Goal: Task Accomplishment & Management: Manage account settings

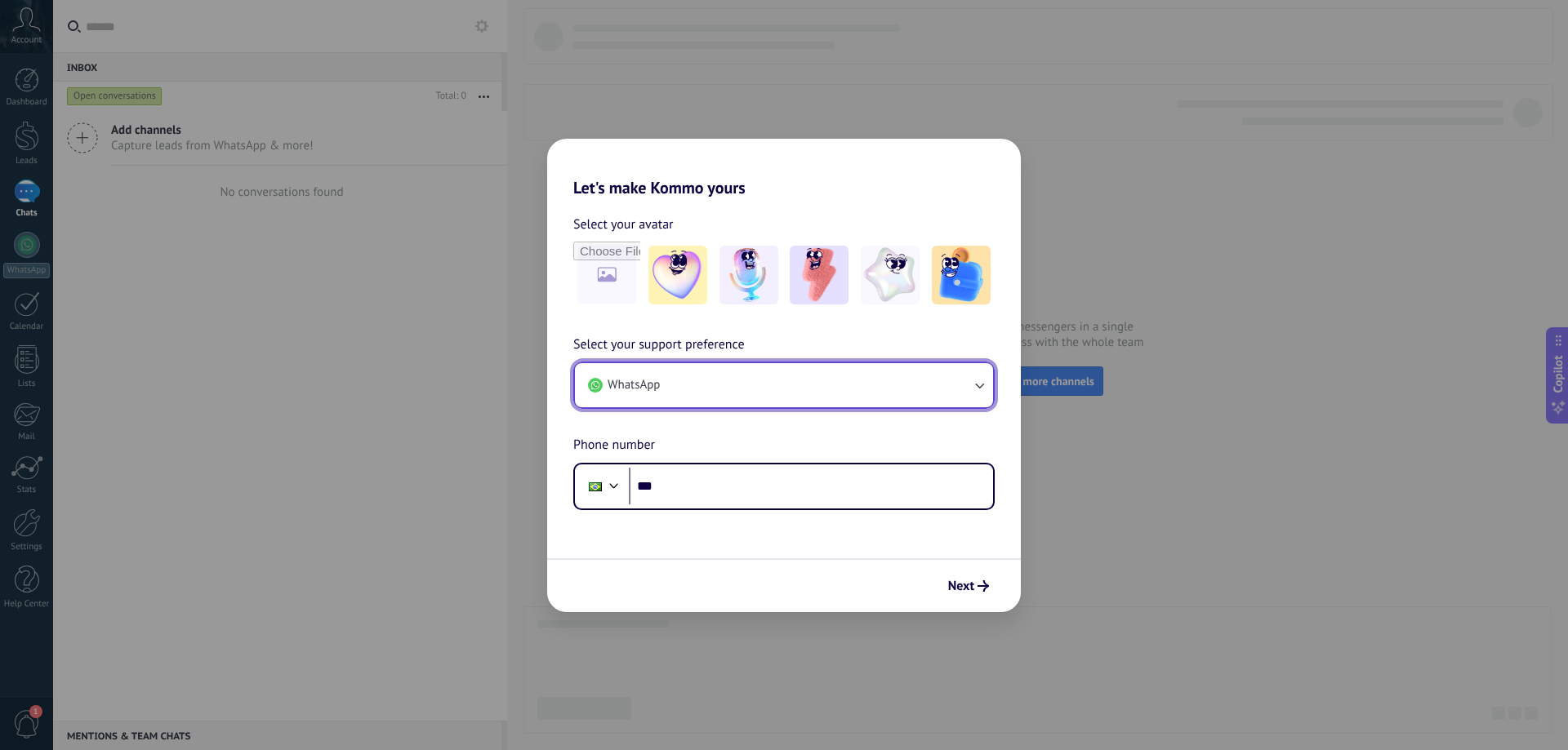
click at [930, 378] on button "WhatsApp" at bounding box center [783, 386] width 418 height 44
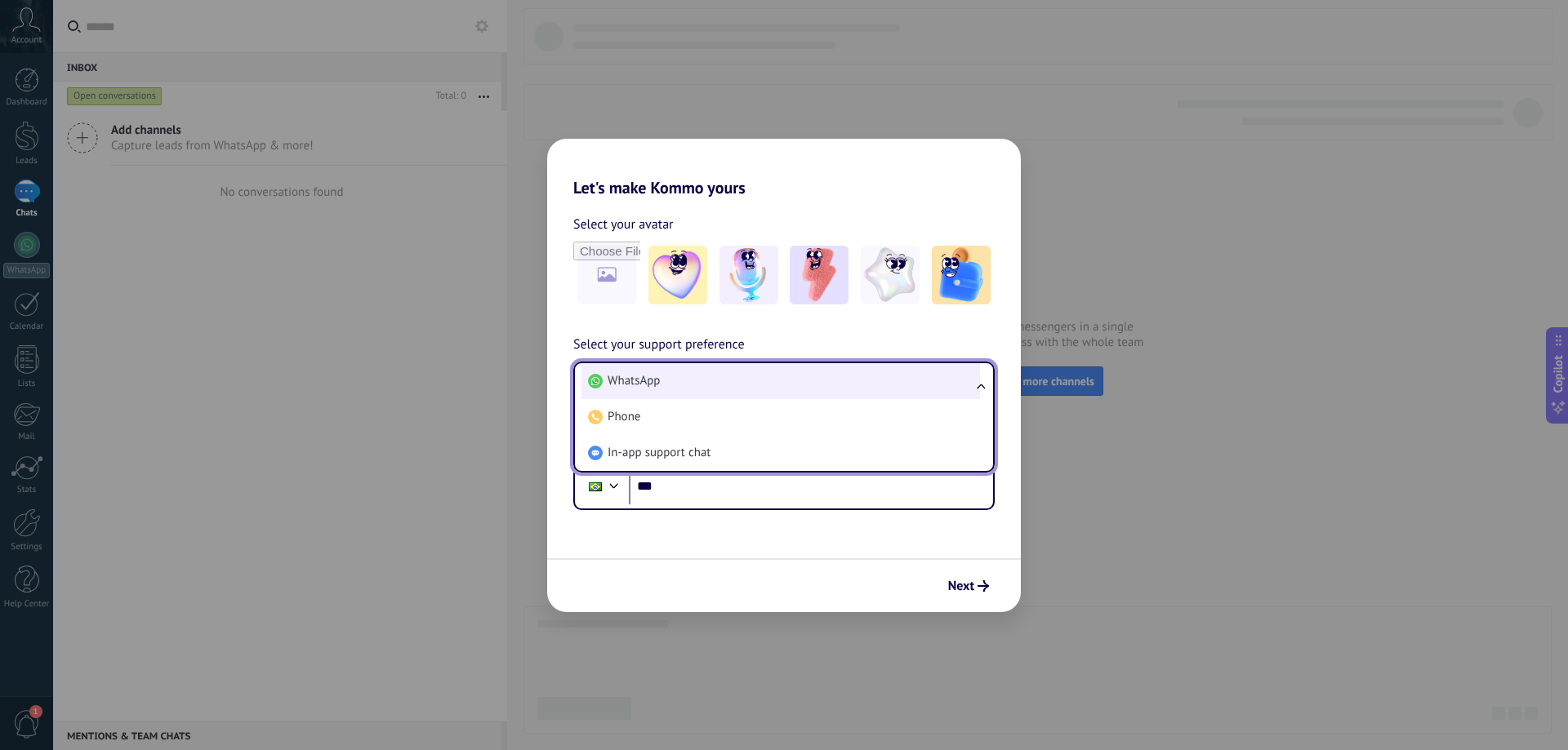
click at [919, 383] on li "WhatsApp" at bounding box center [780, 382] width 398 height 36
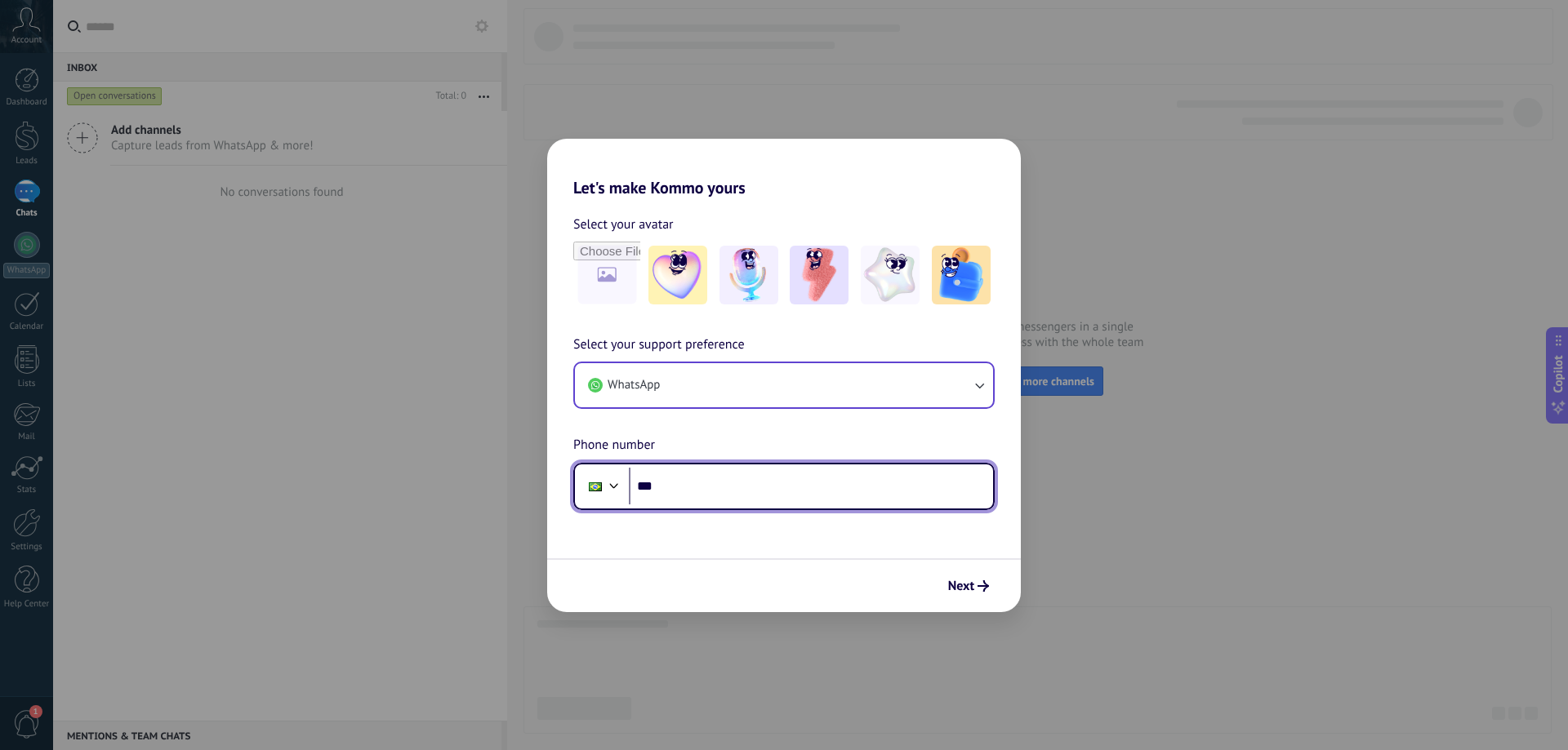
click at [722, 480] on input "***" at bounding box center [811, 487] width 364 height 38
click at [1180, 327] on div "Let's make Kommo yours Select your avatar Select your support preference WhatsA…" at bounding box center [784, 375] width 1568 height 750
click at [406, 426] on div "Let's make Kommo yours Select your avatar Select your support preference WhatsA…" at bounding box center [784, 375] width 1568 height 750
click at [726, 491] on input "***" at bounding box center [811, 487] width 364 height 38
type input "**********"
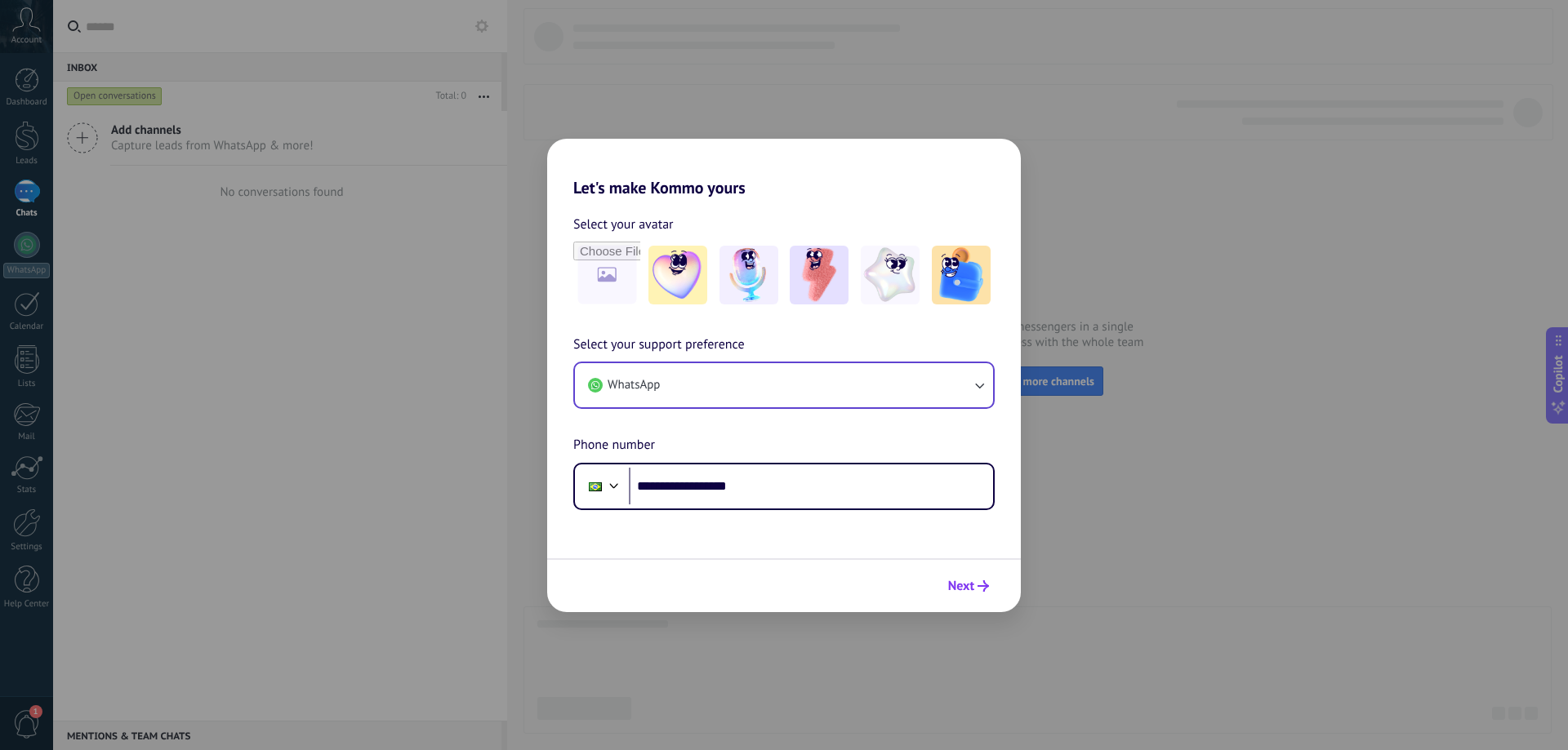
click at [975, 586] on span "Next" at bounding box center [969, 586] width 41 height 11
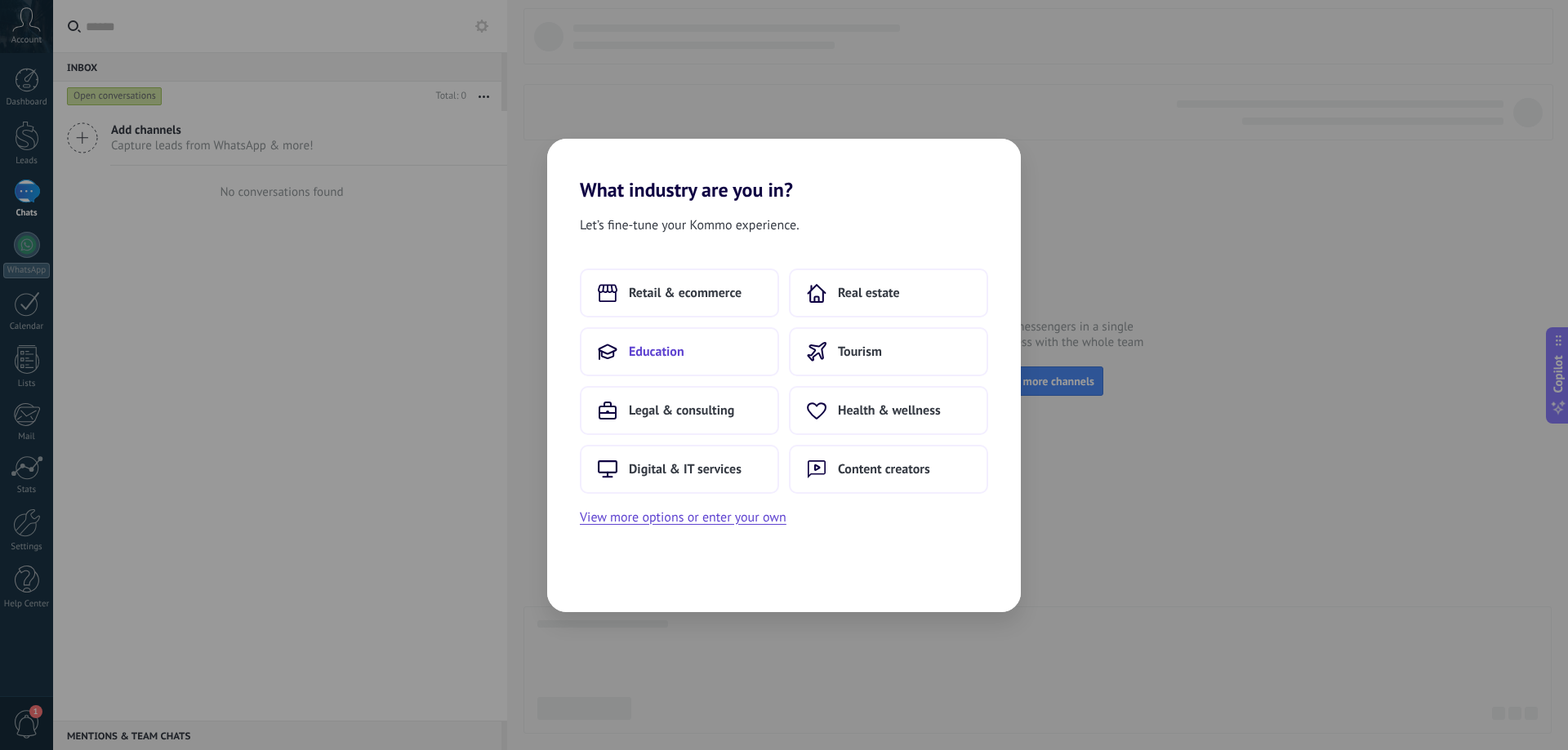
click at [699, 359] on button "Education" at bounding box center [679, 352] width 199 height 49
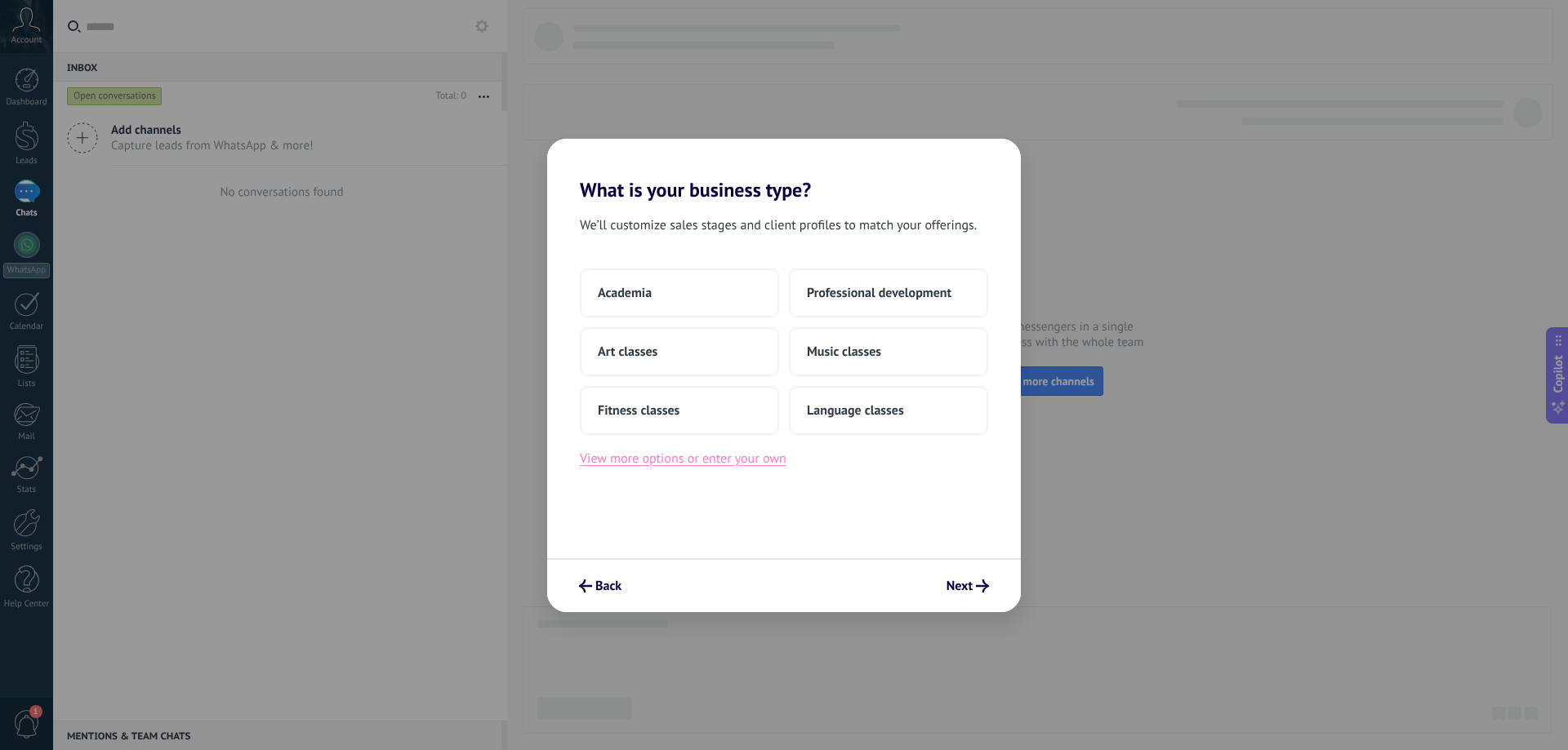
click at [734, 460] on button "View more options or enter your own" at bounding box center [683, 459] width 207 height 21
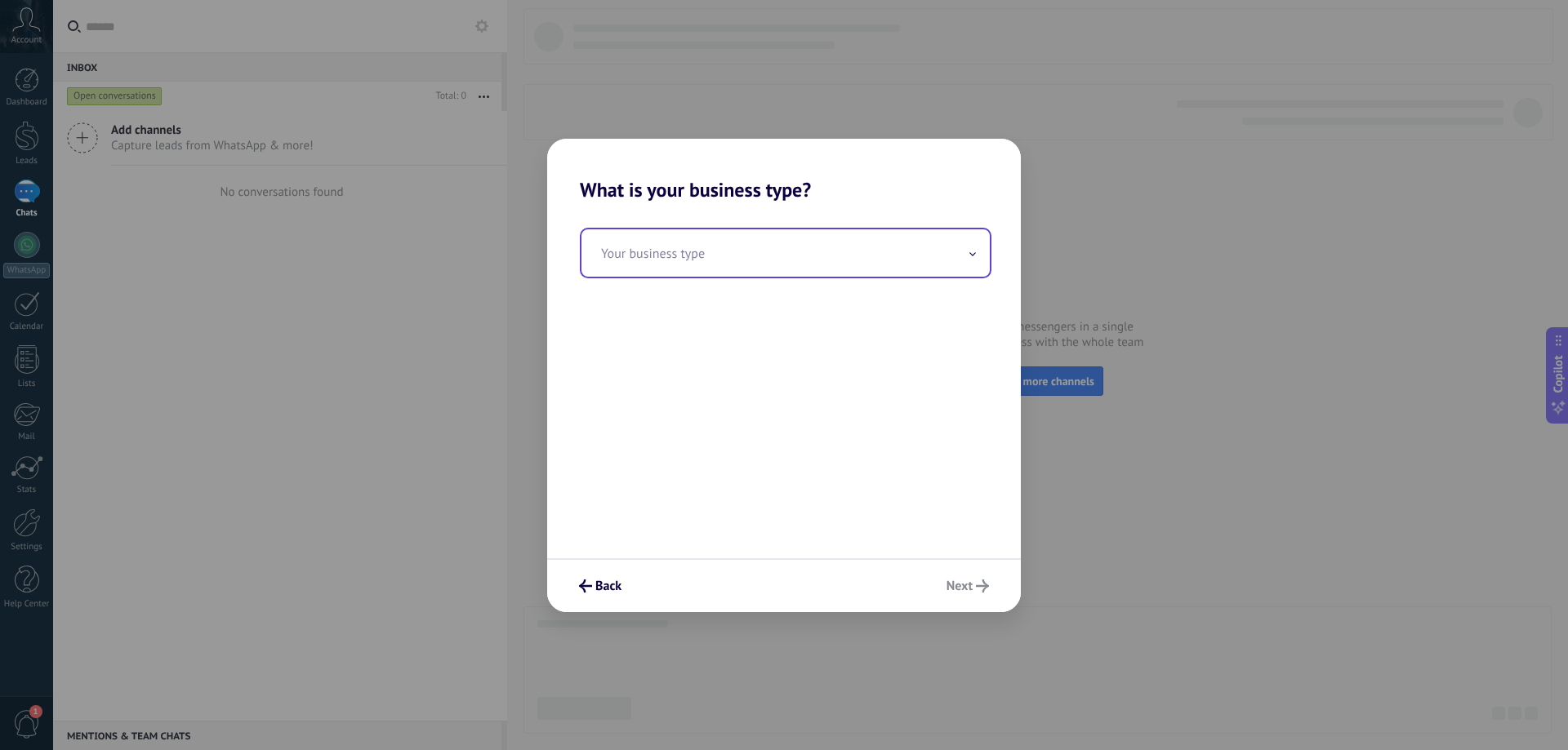
click at [836, 271] on input "text" at bounding box center [785, 253] width 408 height 48
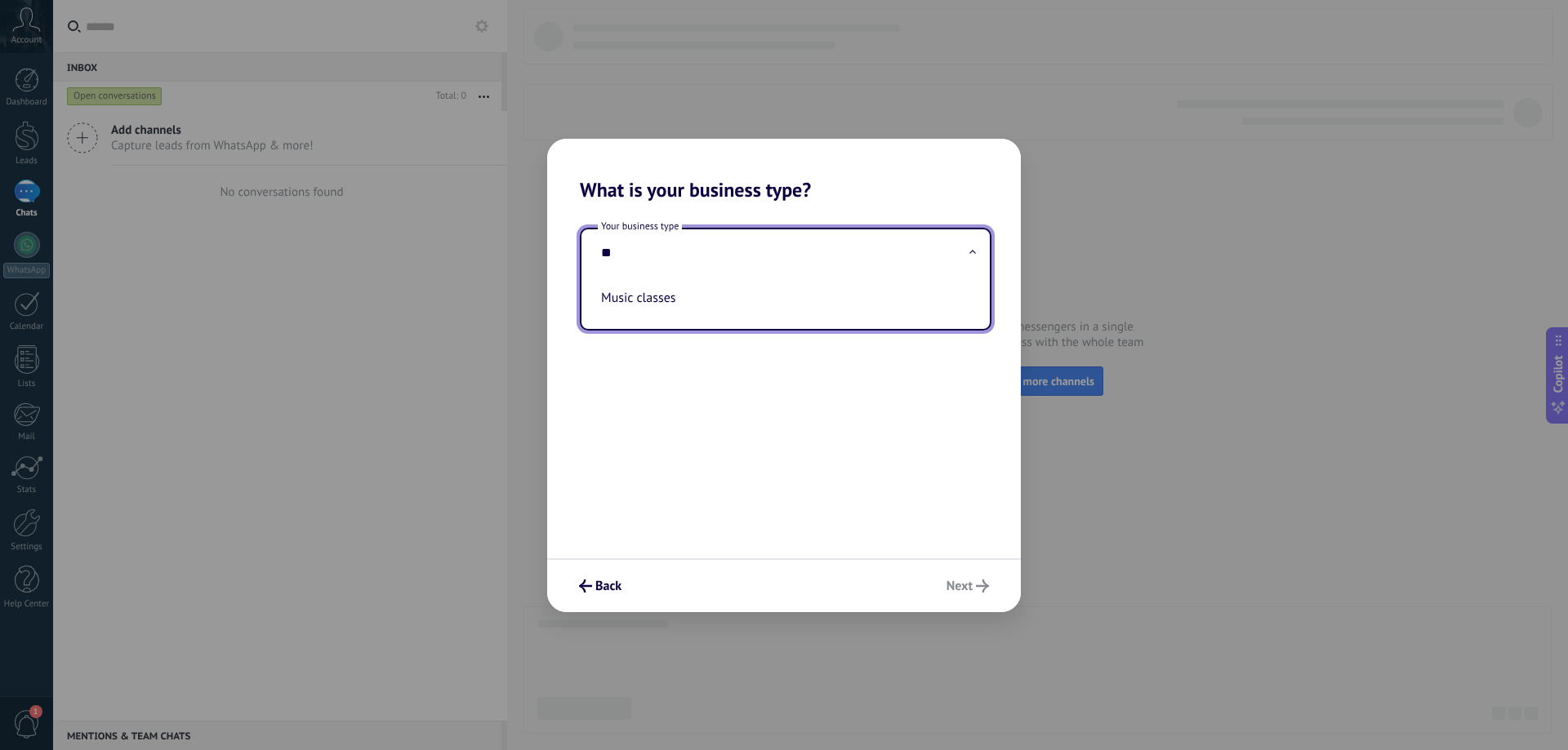
type input "*"
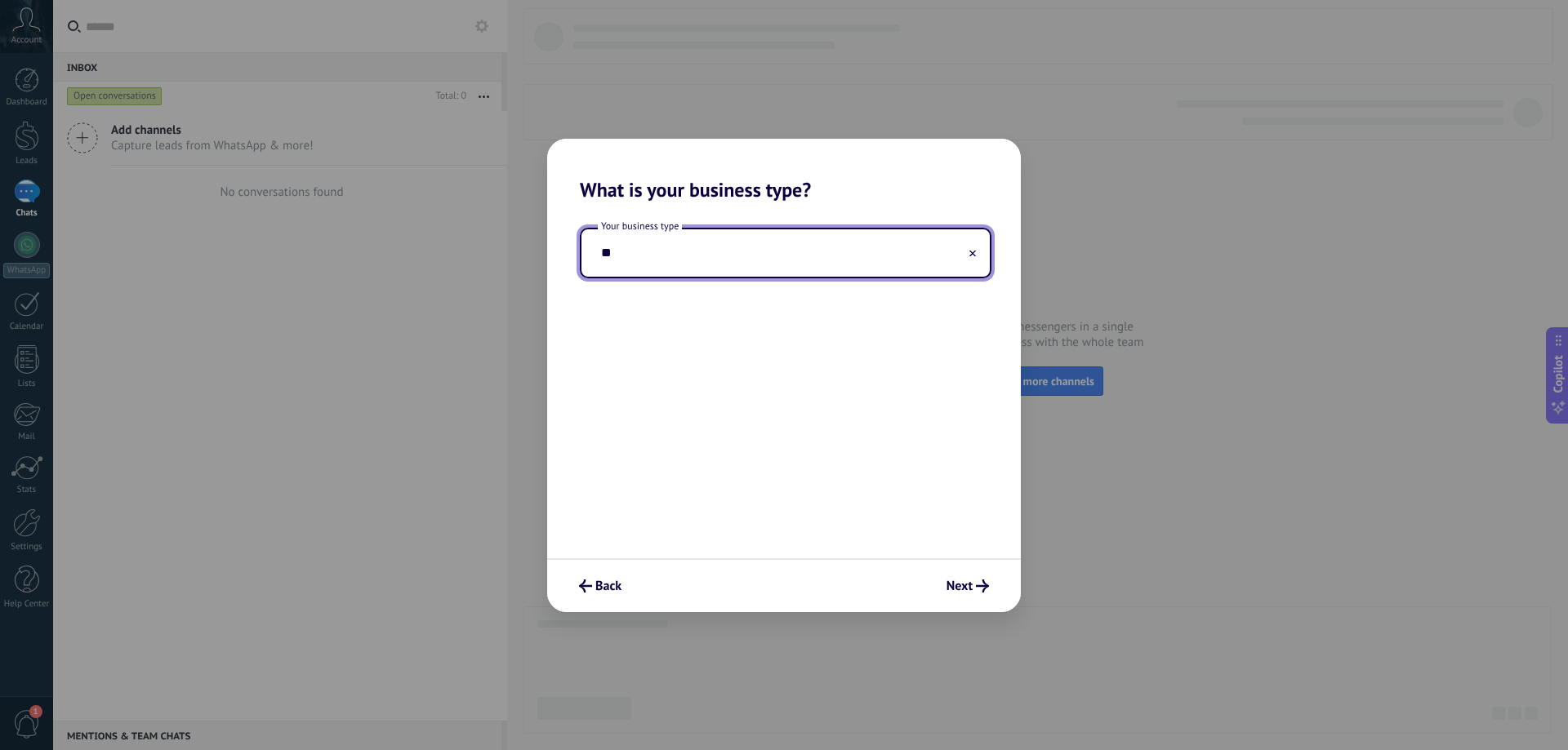
type input "*"
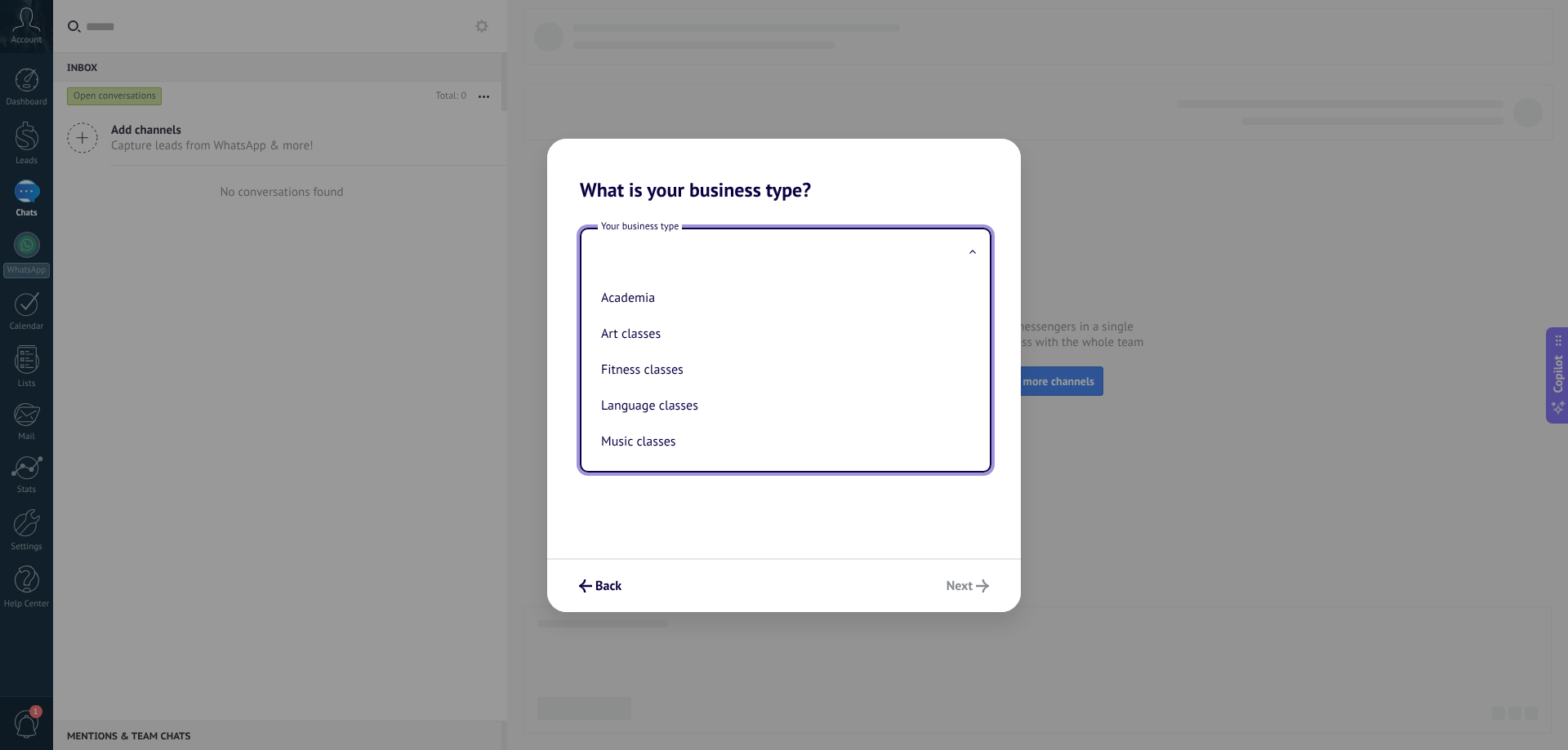
click at [983, 239] on input "text" at bounding box center [785, 253] width 408 height 48
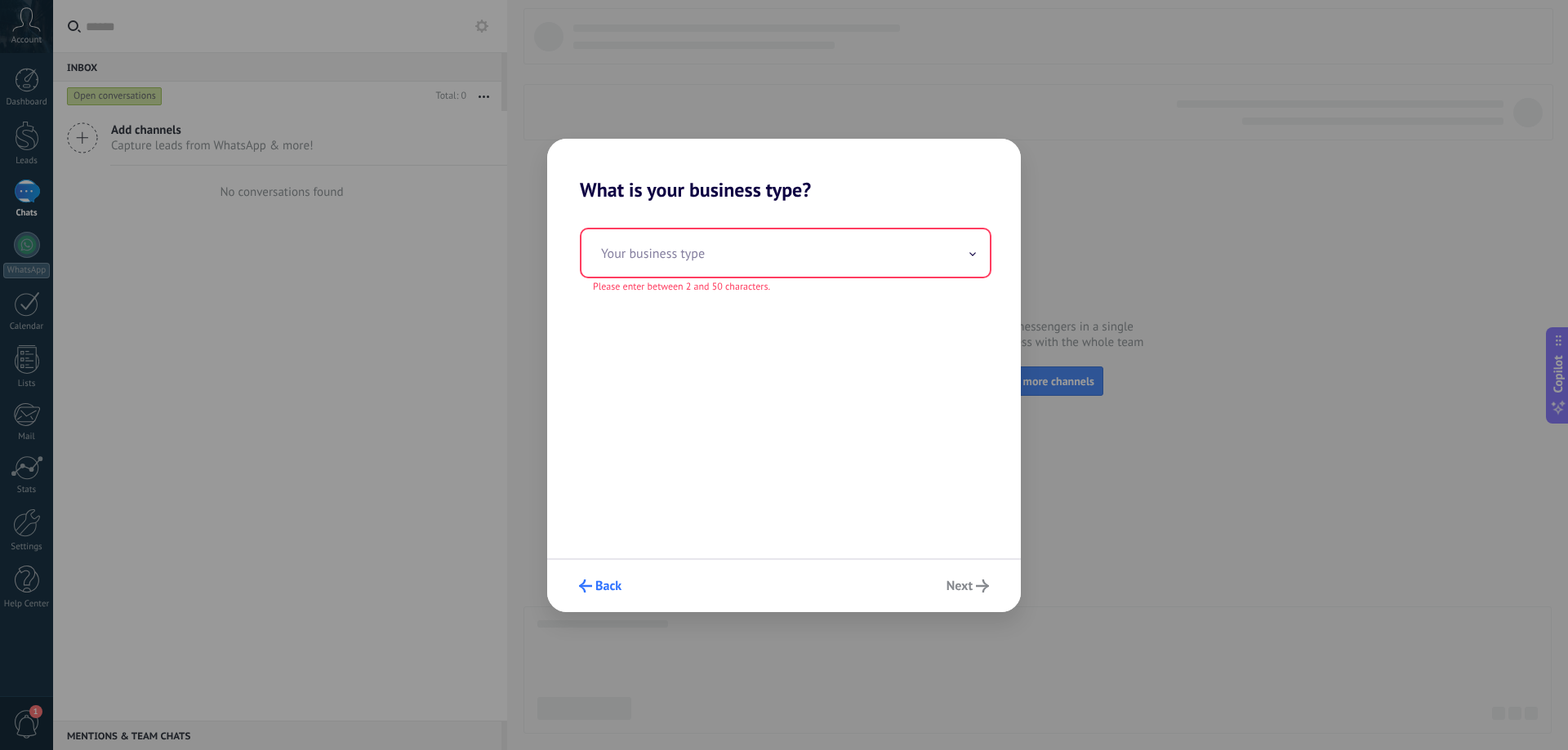
click at [589, 582] on icon "submit" at bounding box center [585, 586] width 13 height 13
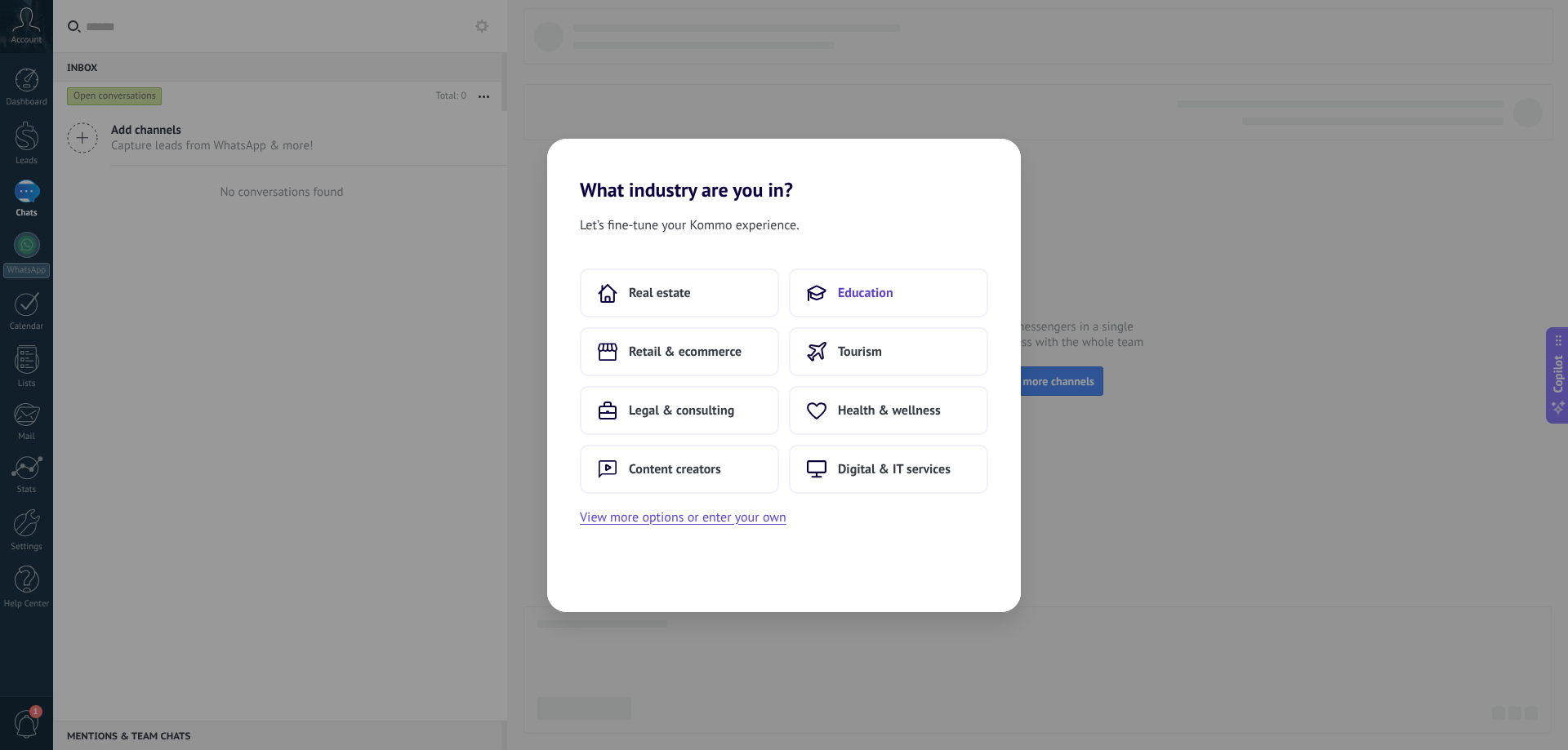
click at [893, 290] on button "Education" at bounding box center [888, 293] width 199 height 49
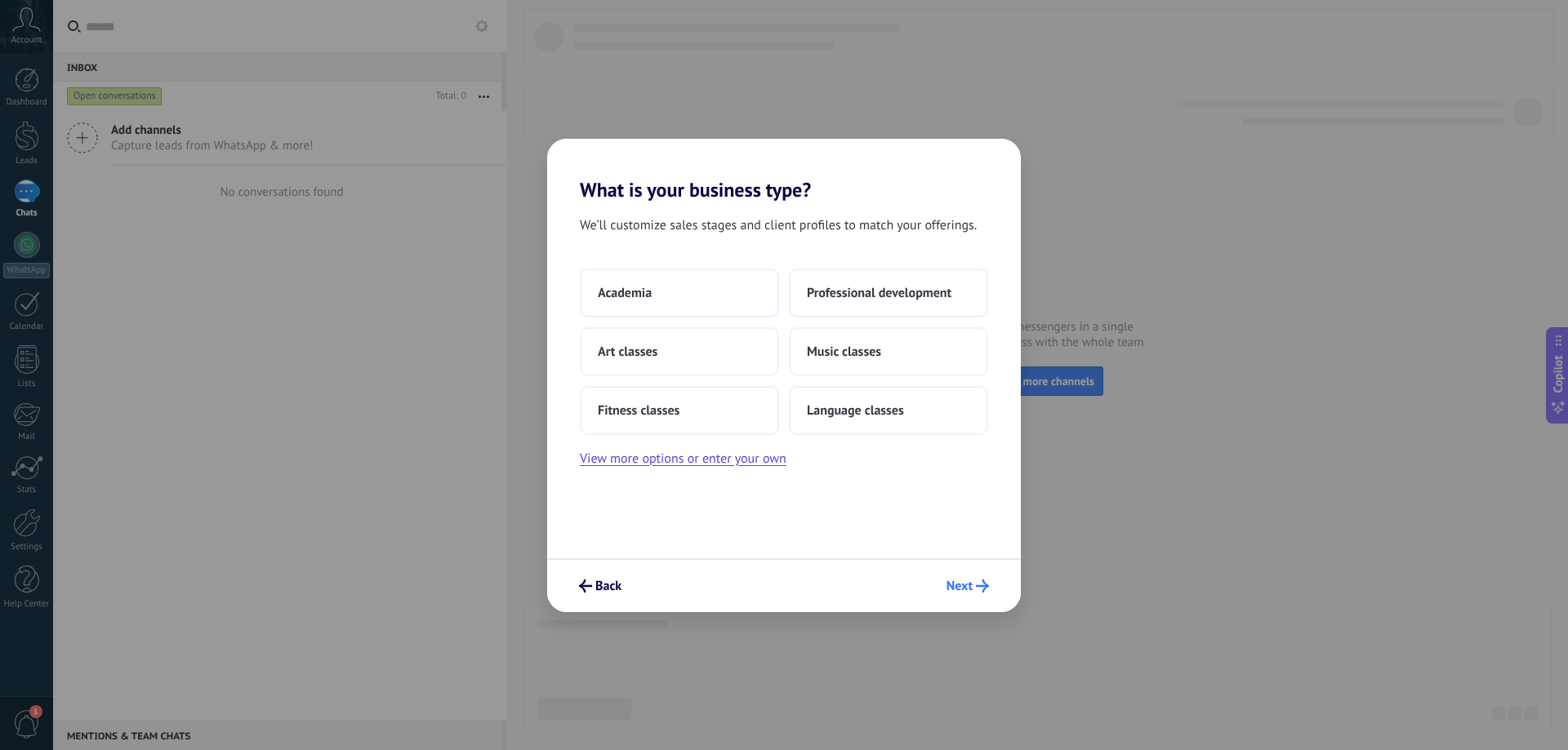
click at [986, 583] on icon "submit" at bounding box center [983, 586] width 13 height 13
click at [970, 587] on span "Next" at bounding box center [960, 586] width 26 height 11
click at [746, 461] on button "View more options or enter your own" at bounding box center [683, 459] width 207 height 21
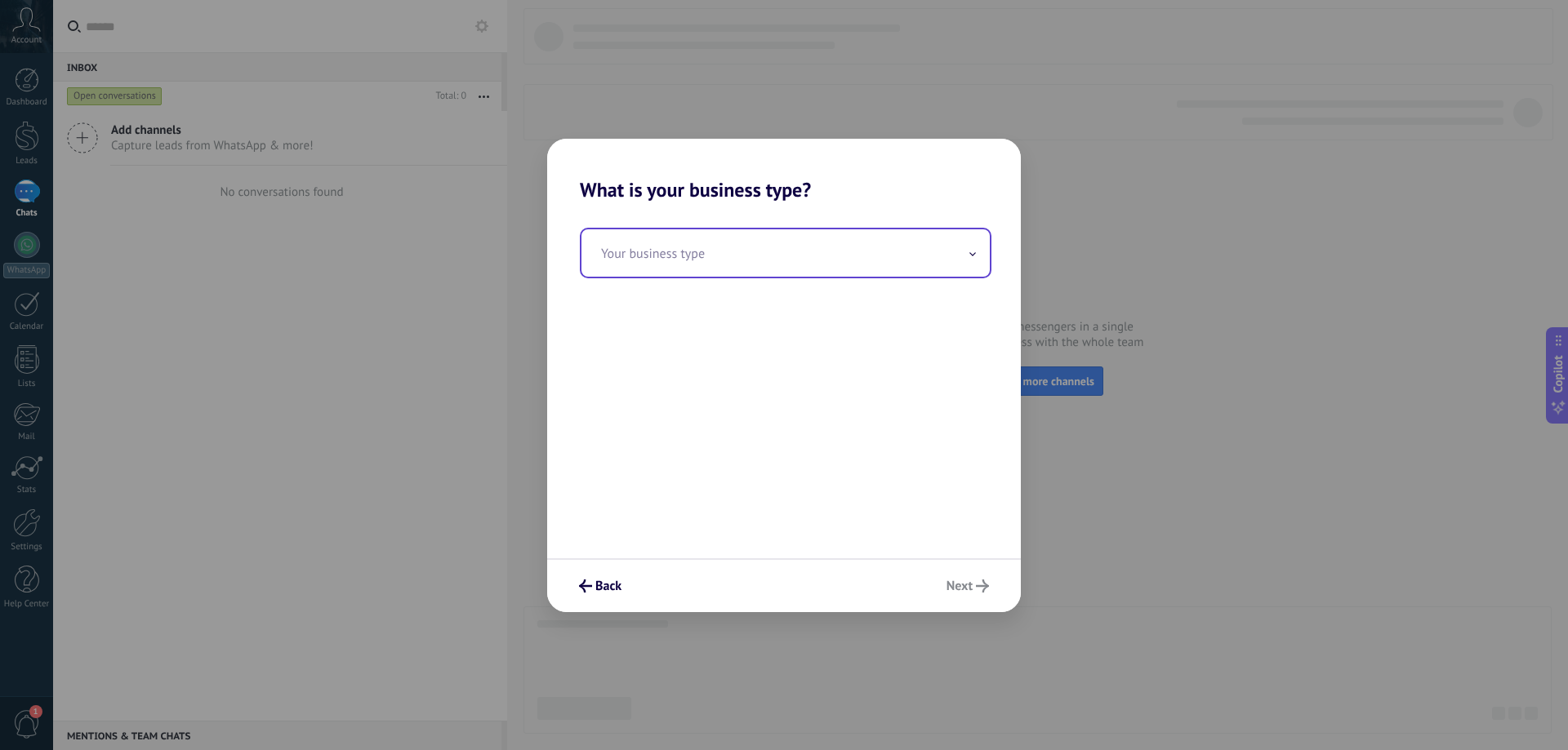
click at [751, 251] on input "text" at bounding box center [785, 253] width 408 height 48
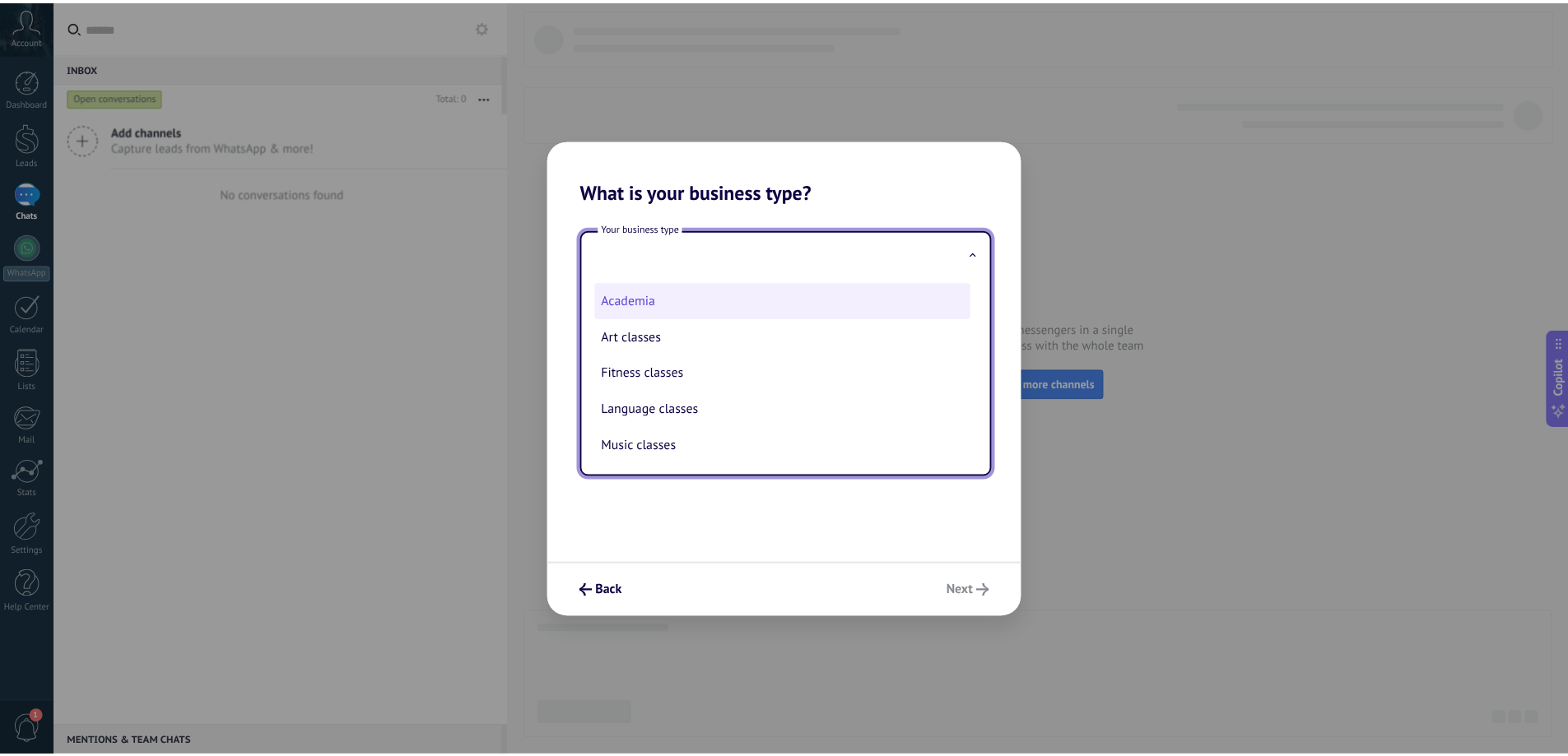
scroll to position [38, 0]
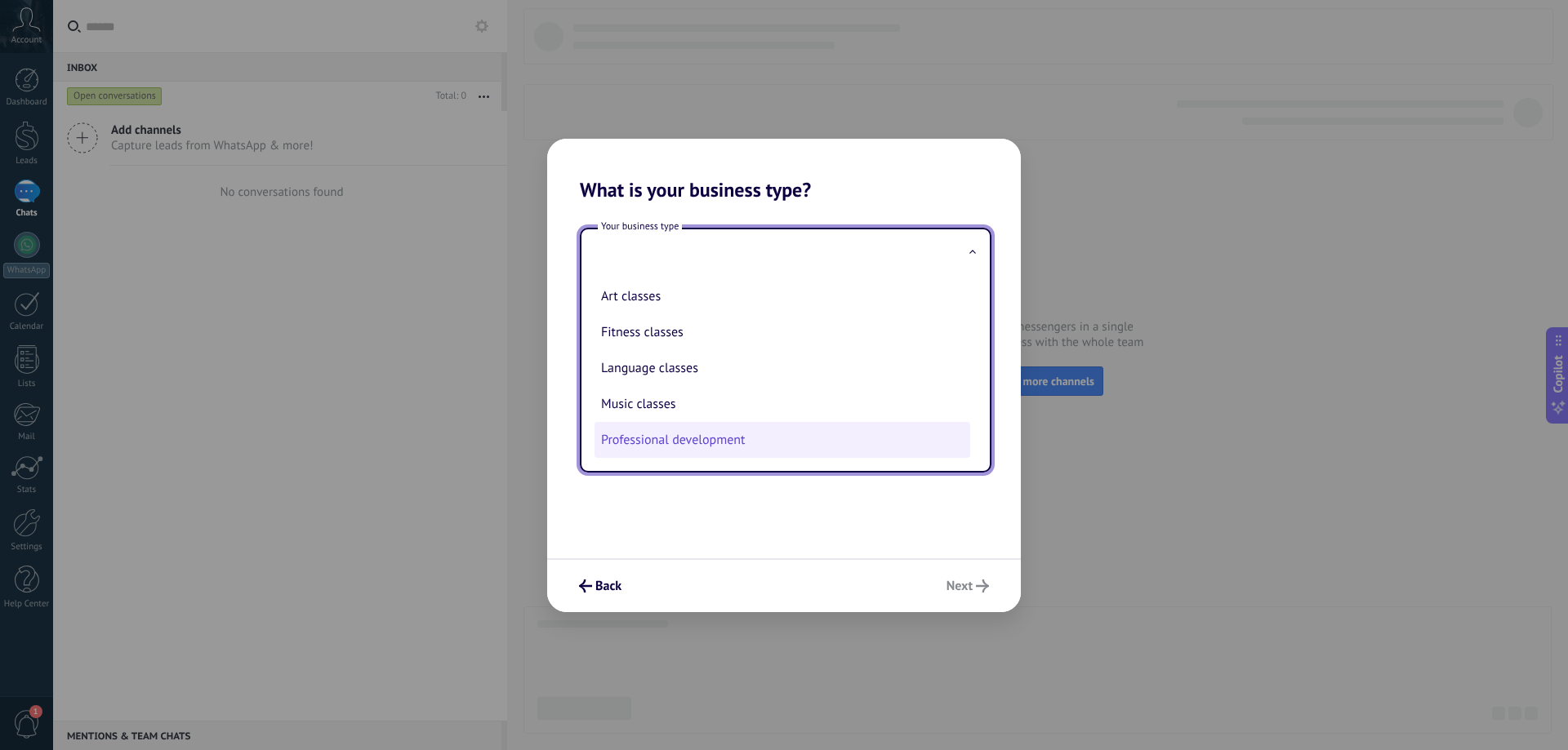
click at [724, 438] on li "Professional development" at bounding box center [782, 440] width 376 height 36
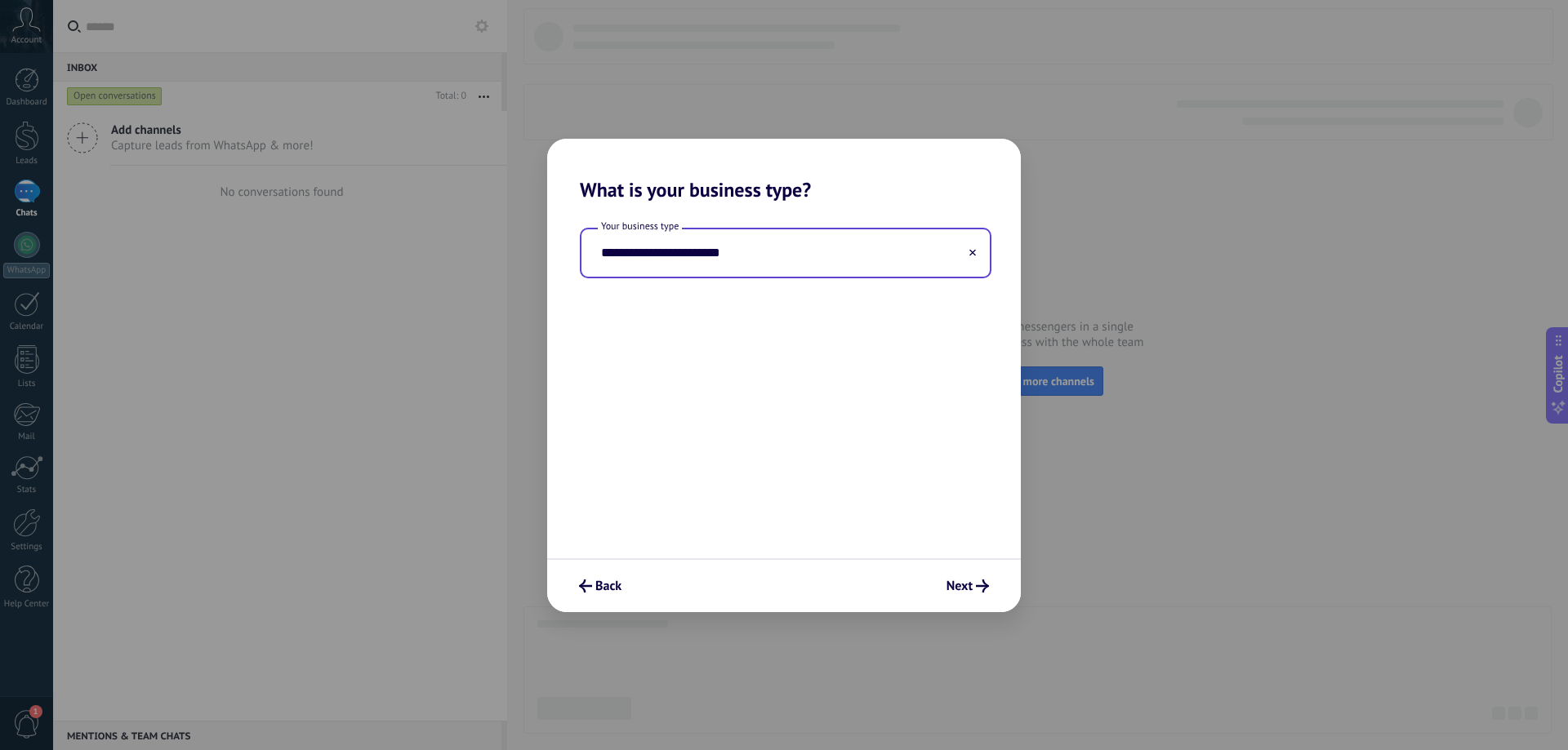
type input "**********"
click at [977, 582] on icon "submit" at bounding box center [983, 586] width 13 height 13
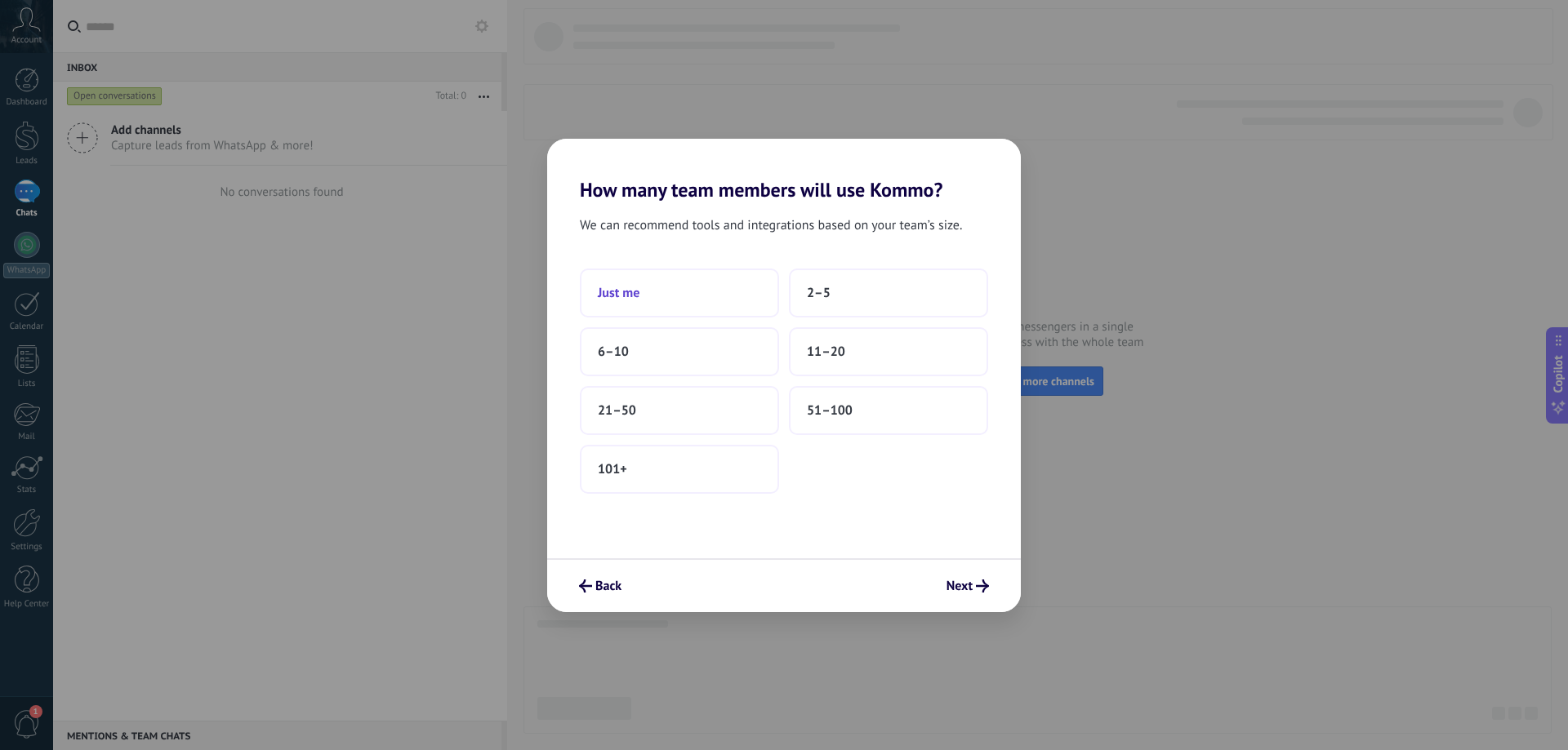
click at [700, 295] on button "Just me" at bounding box center [679, 293] width 199 height 49
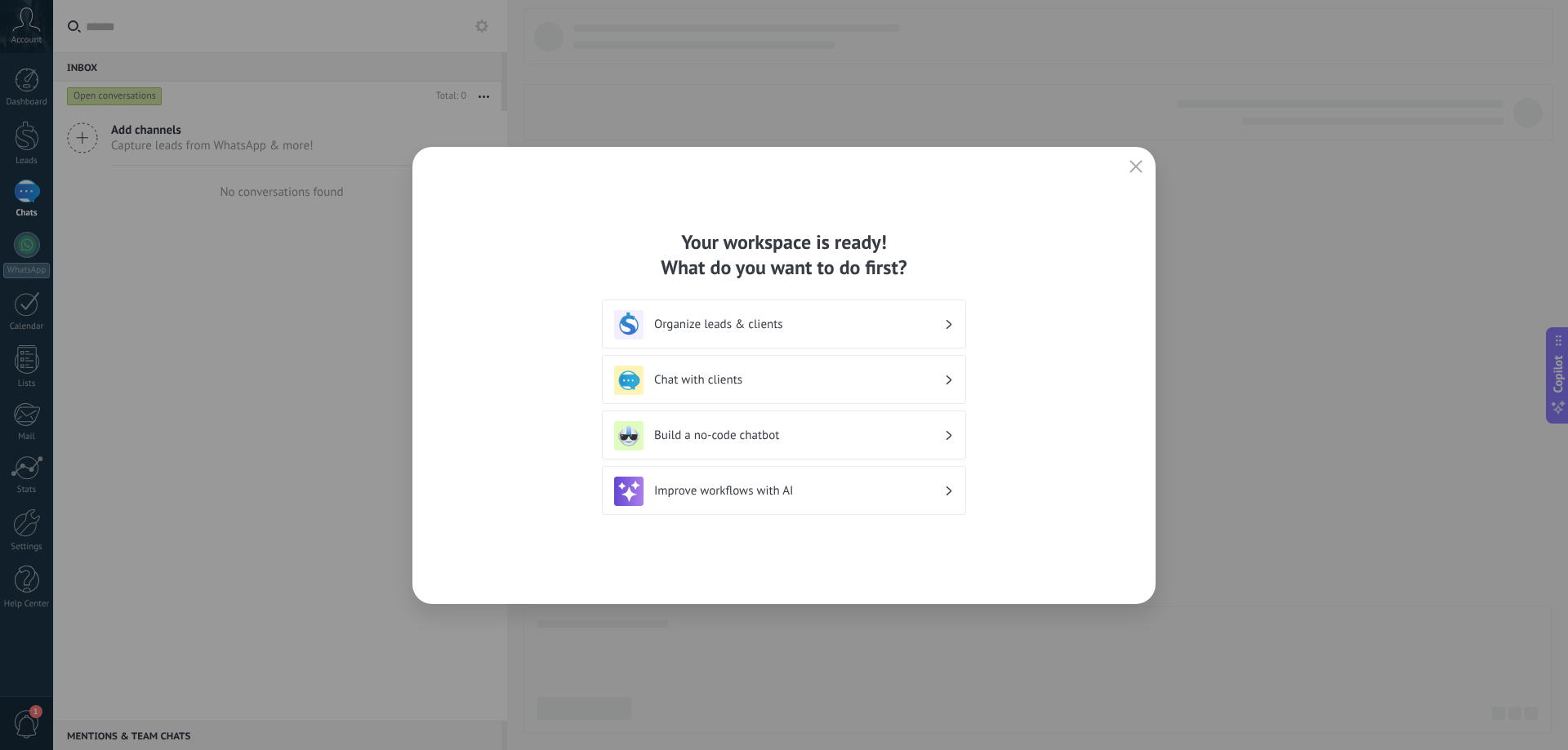
click at [847, 322] on h3 "Organize leads & clients" at bounding box center [799, 324] width 290 height 16
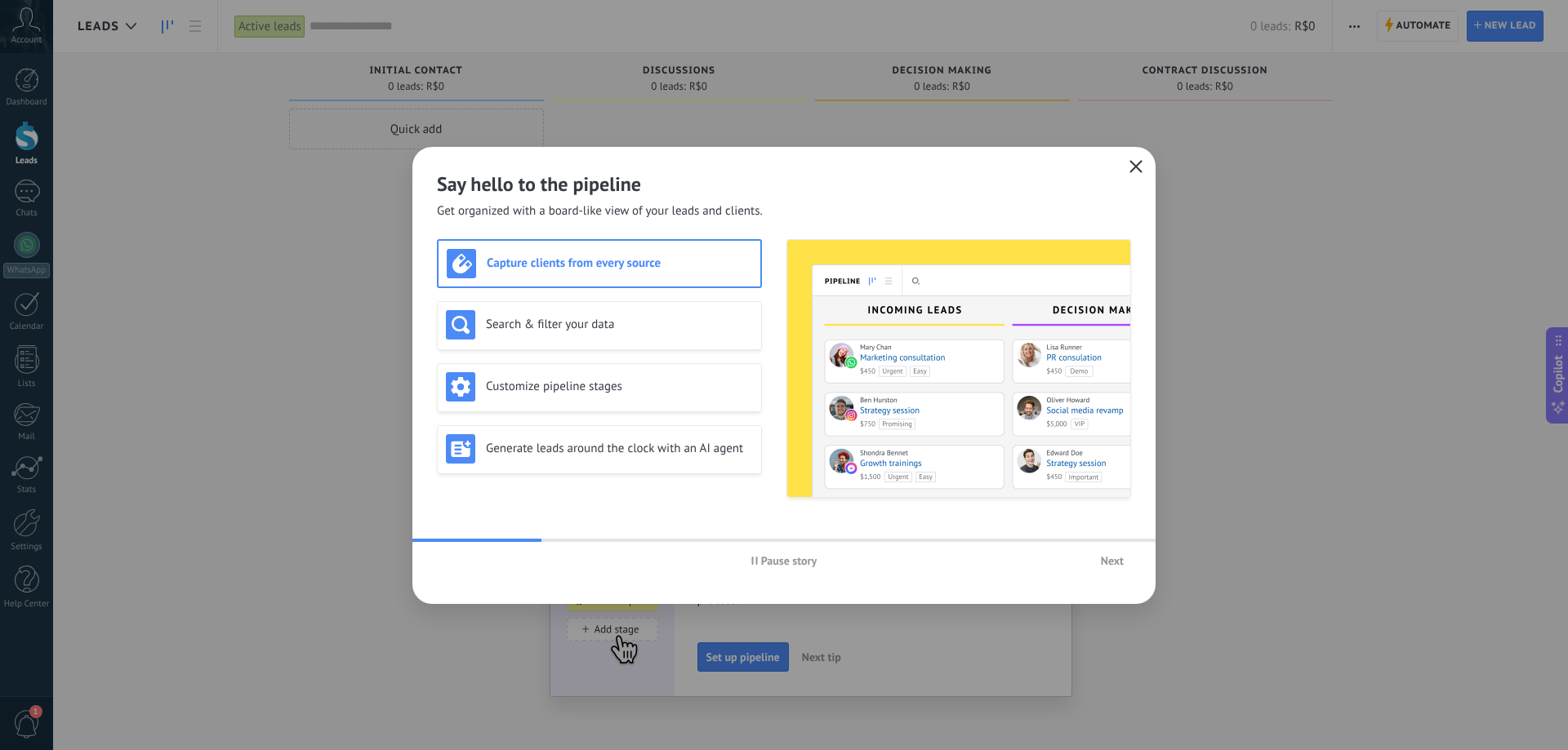
click at [1140, 164] on icon "button" at bounding box center [1136, 167] width 13 height 13
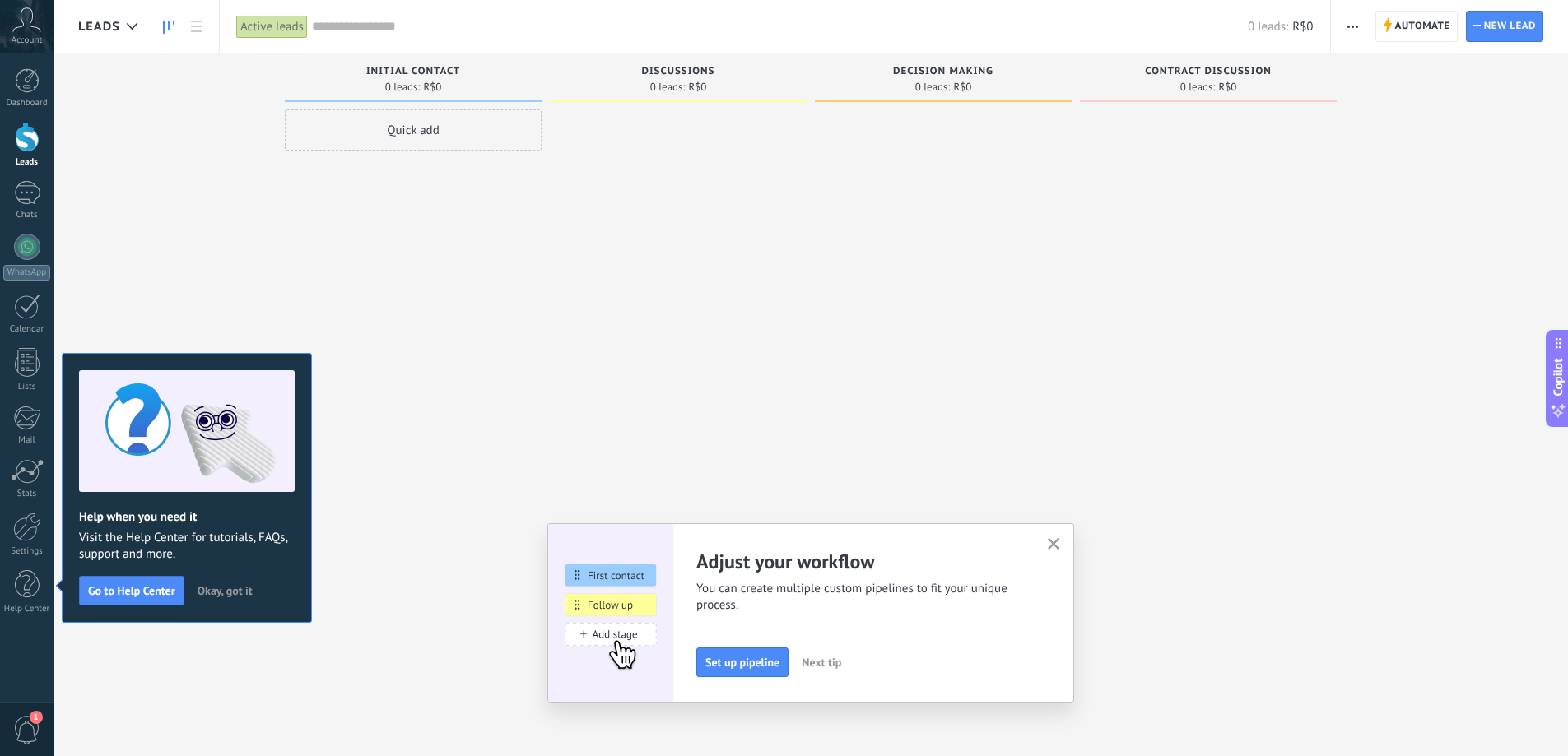
click at [1060, 543] on use "button" at bounding box center [1053, 543] width 12 height 12
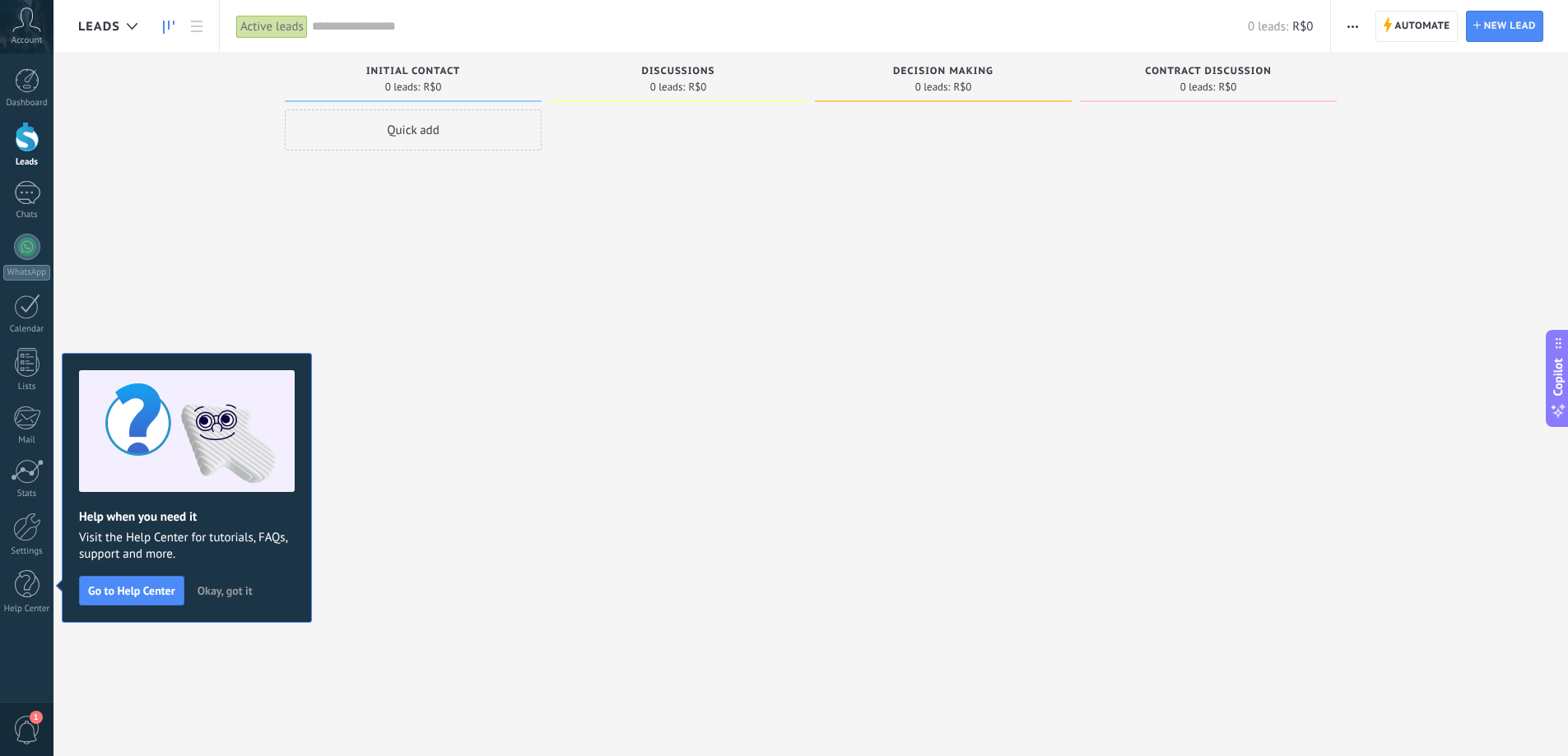
click at [26, 36] on span "Account" at bounding box center [26, 41] width 31 height 11
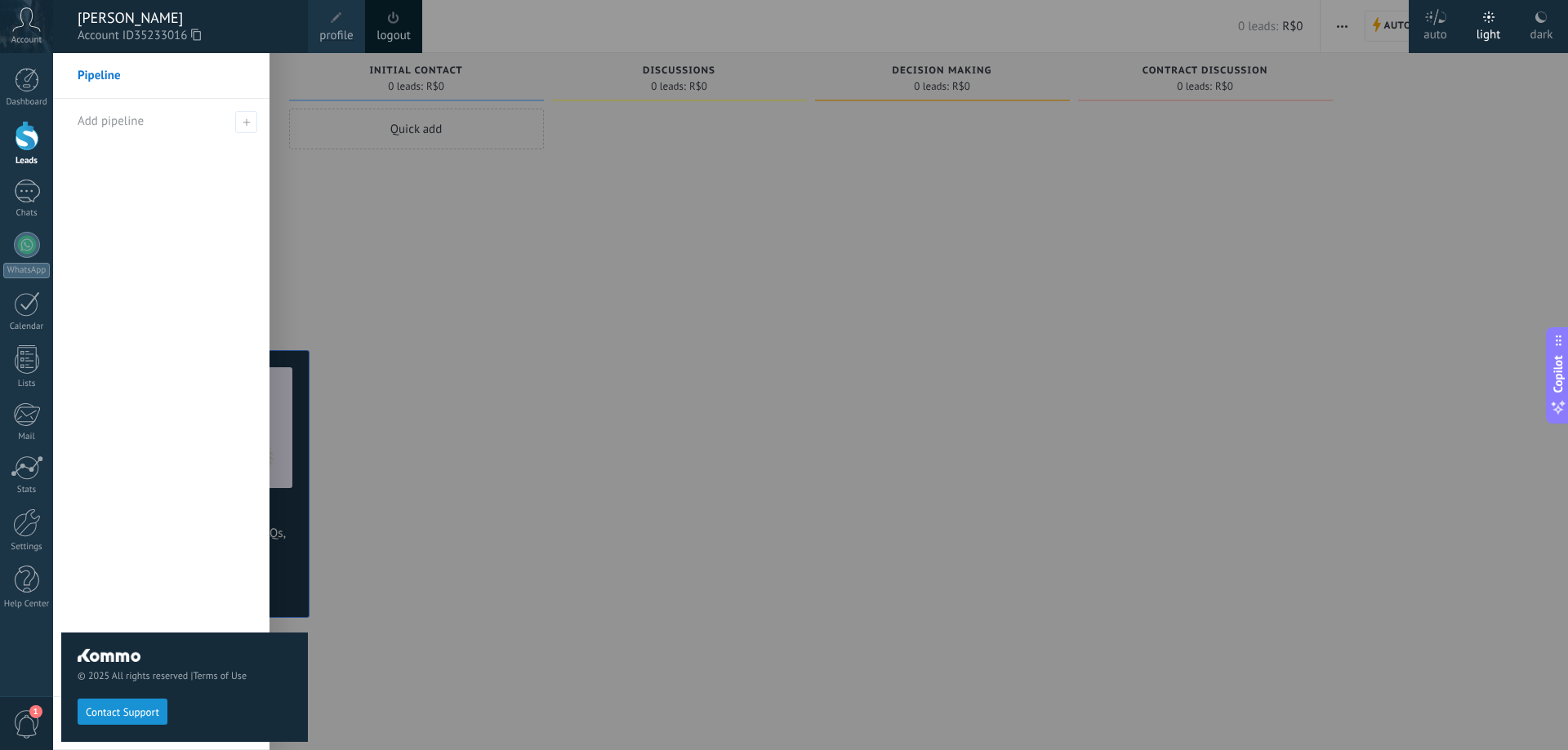
click at [332, 30] on span "profile" at bounding box center [336, 36] width 34 height 18
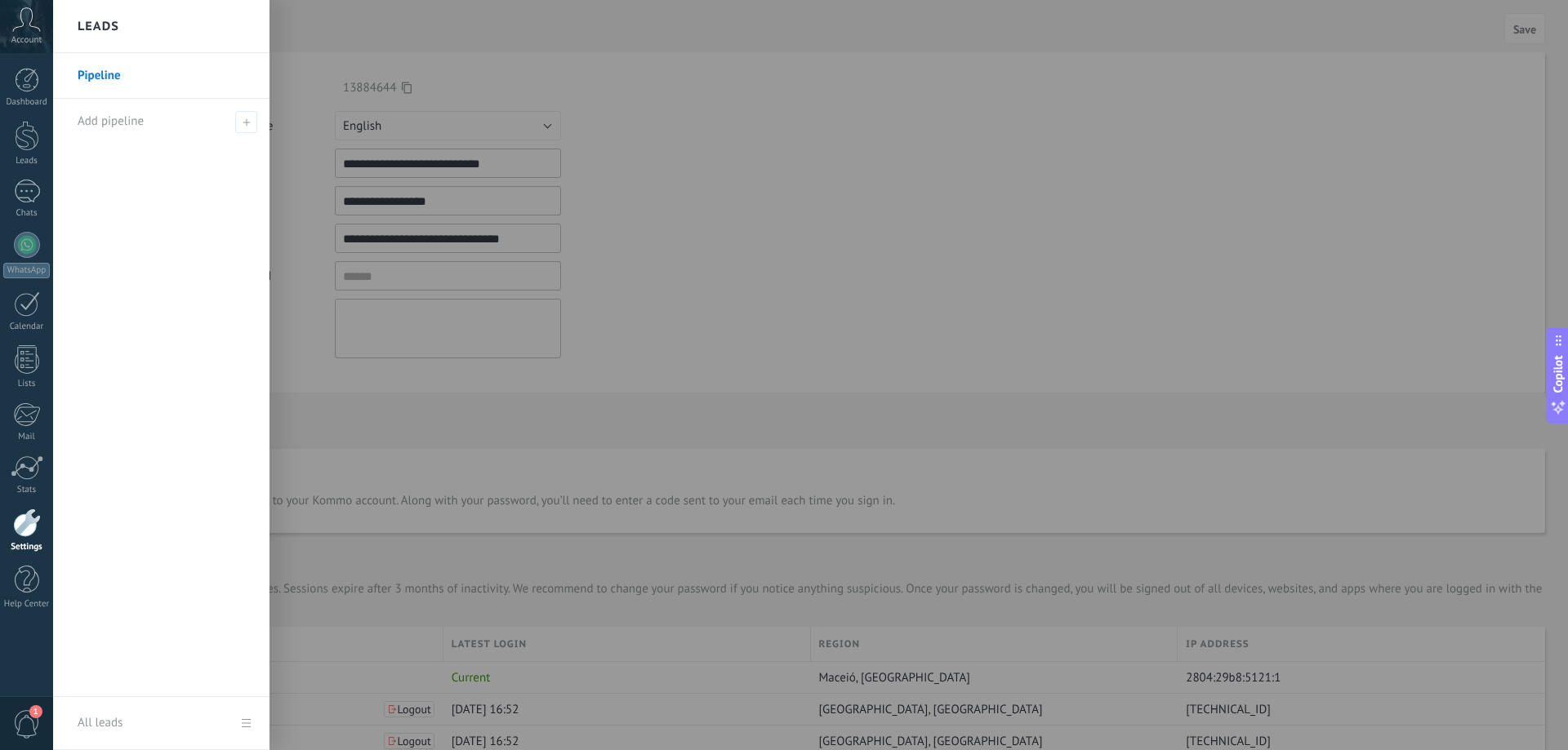
click at [791, 211] on div at bounding box center [837, 375] width 1568 height 750
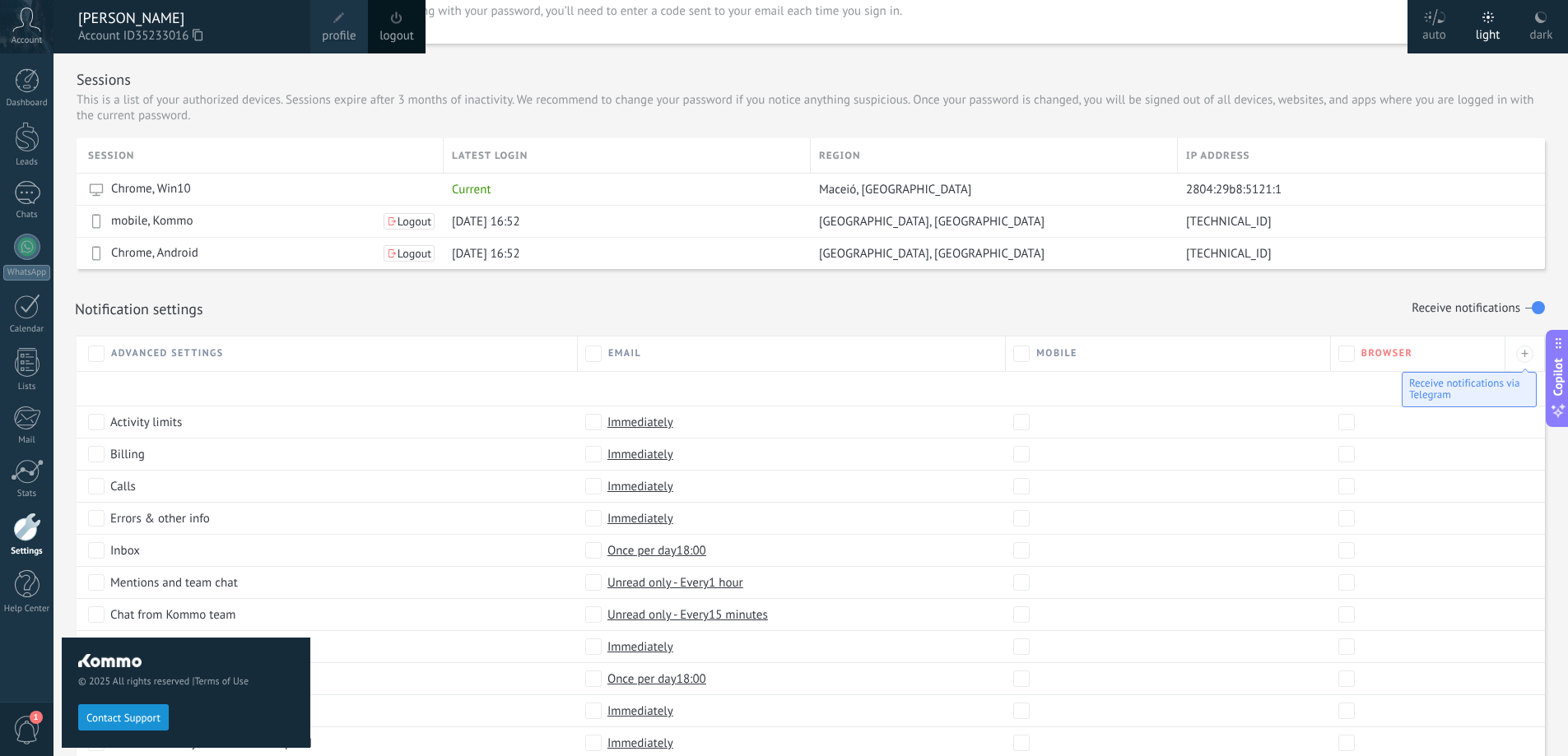
scroll to position [655, 0]
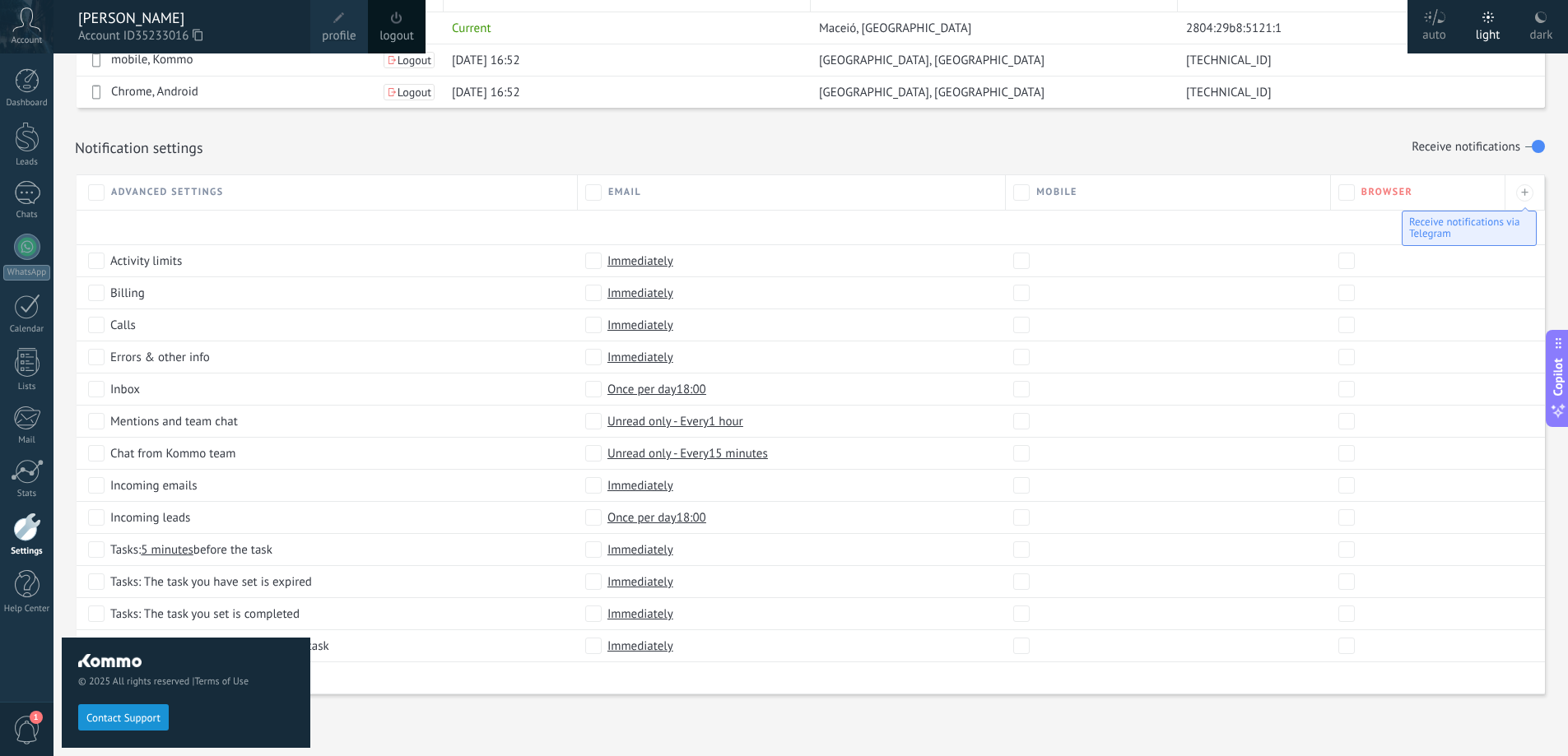
click at [15, 526] on div at bounding box center [27, 527] width 28 height 29
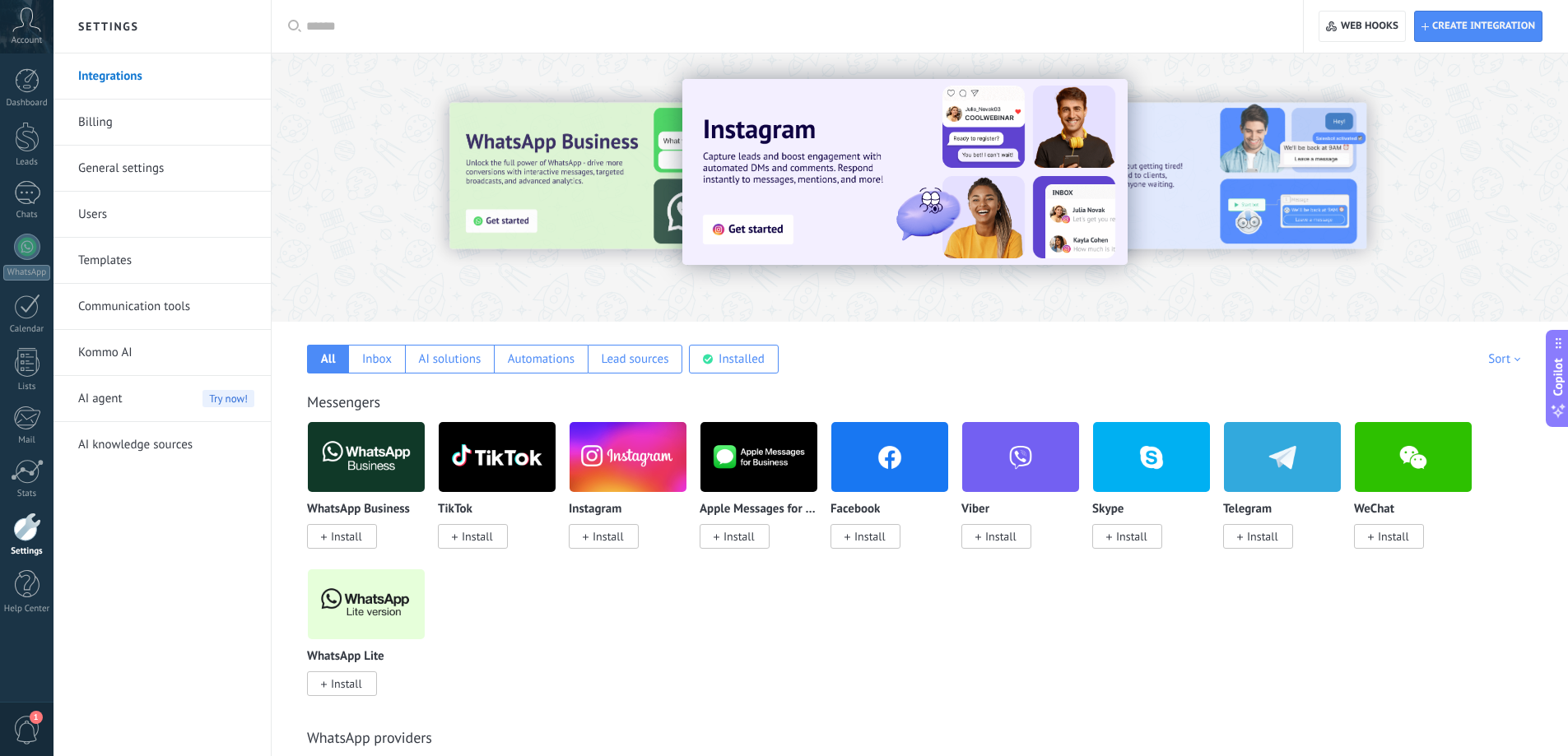
click at [131, 169] on link "General settings" at bounding box center [165, 169] width 176 height 46
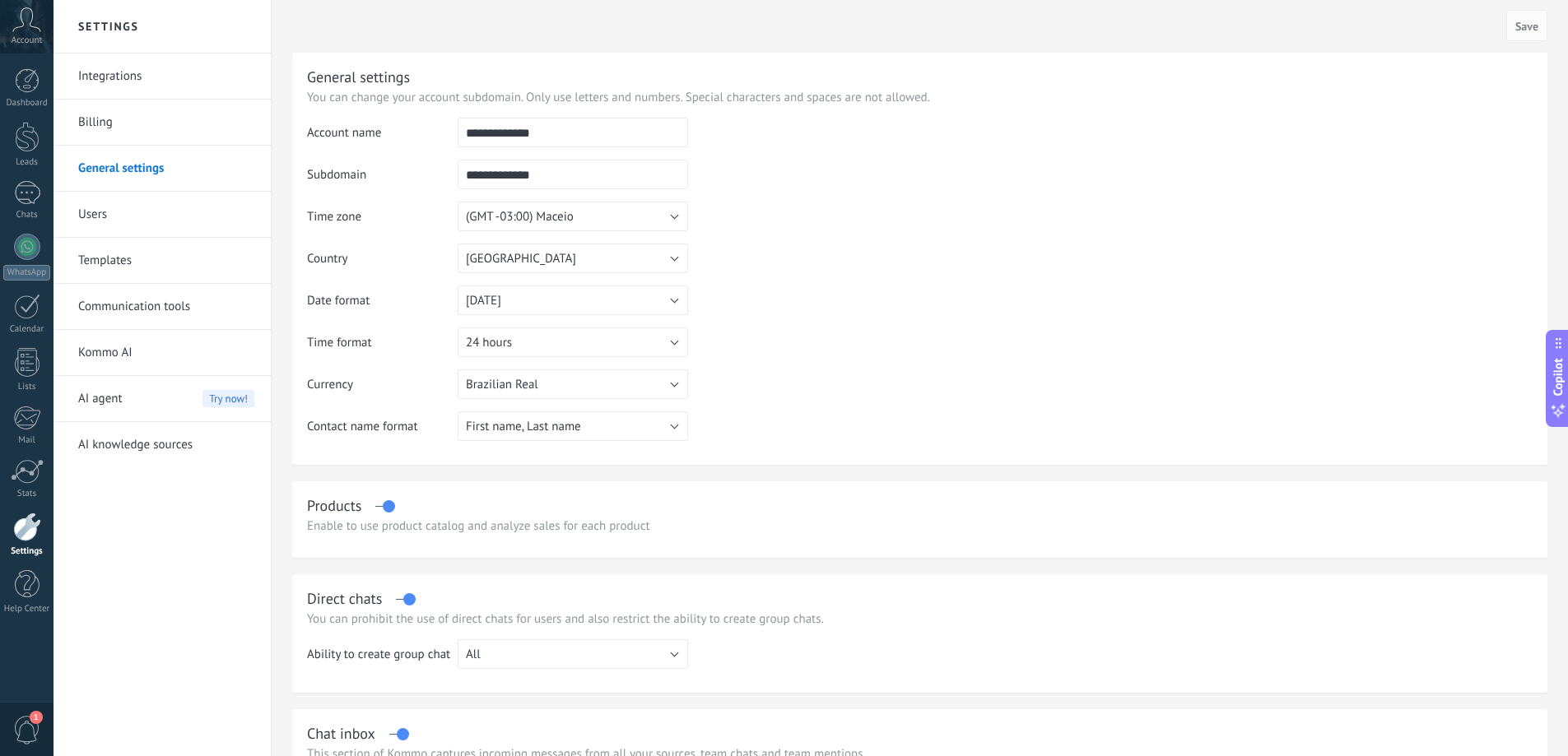
click at [108, 113] on link "Billing" at bounding box center [165, 122] width 176 height 46
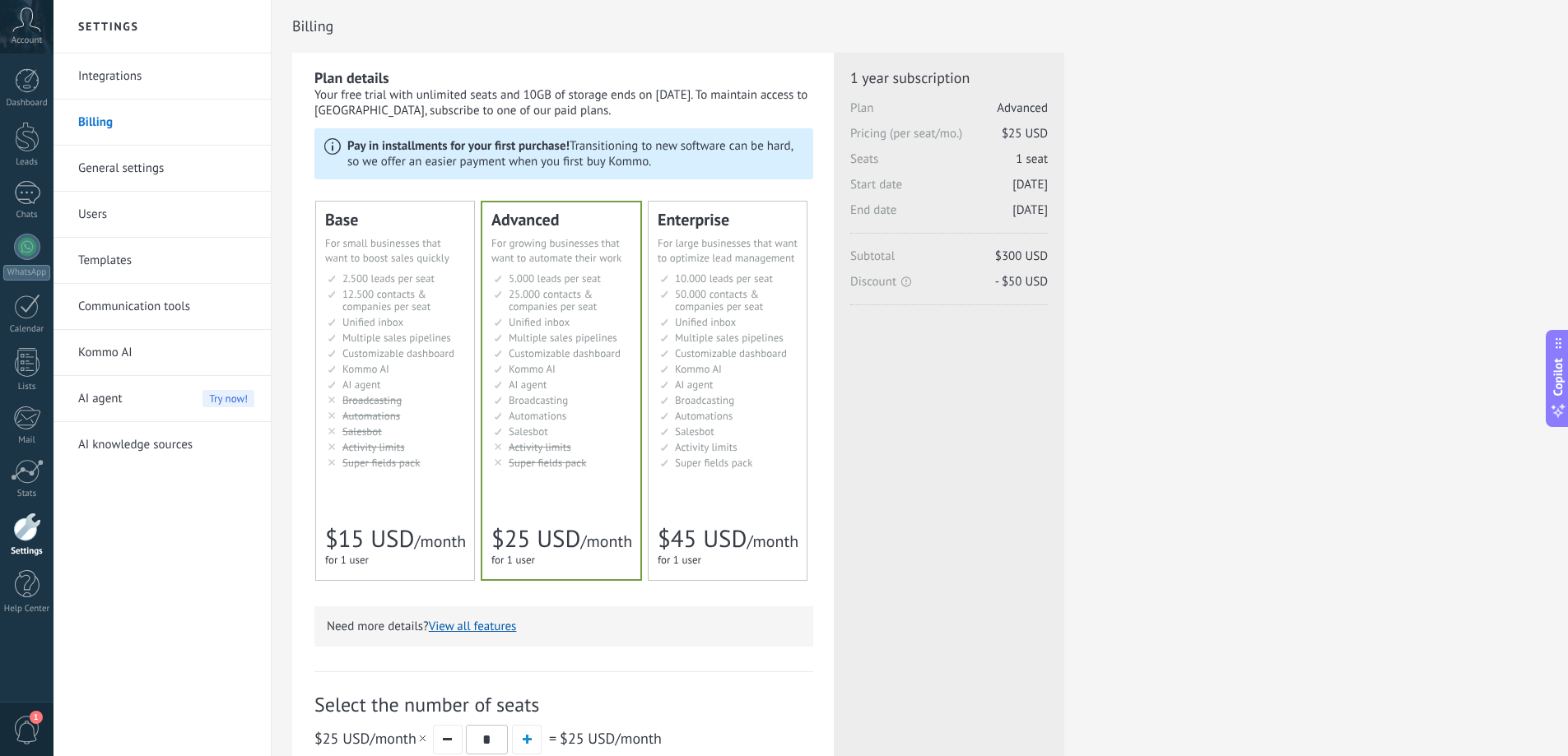
scroll to position [165, 0]
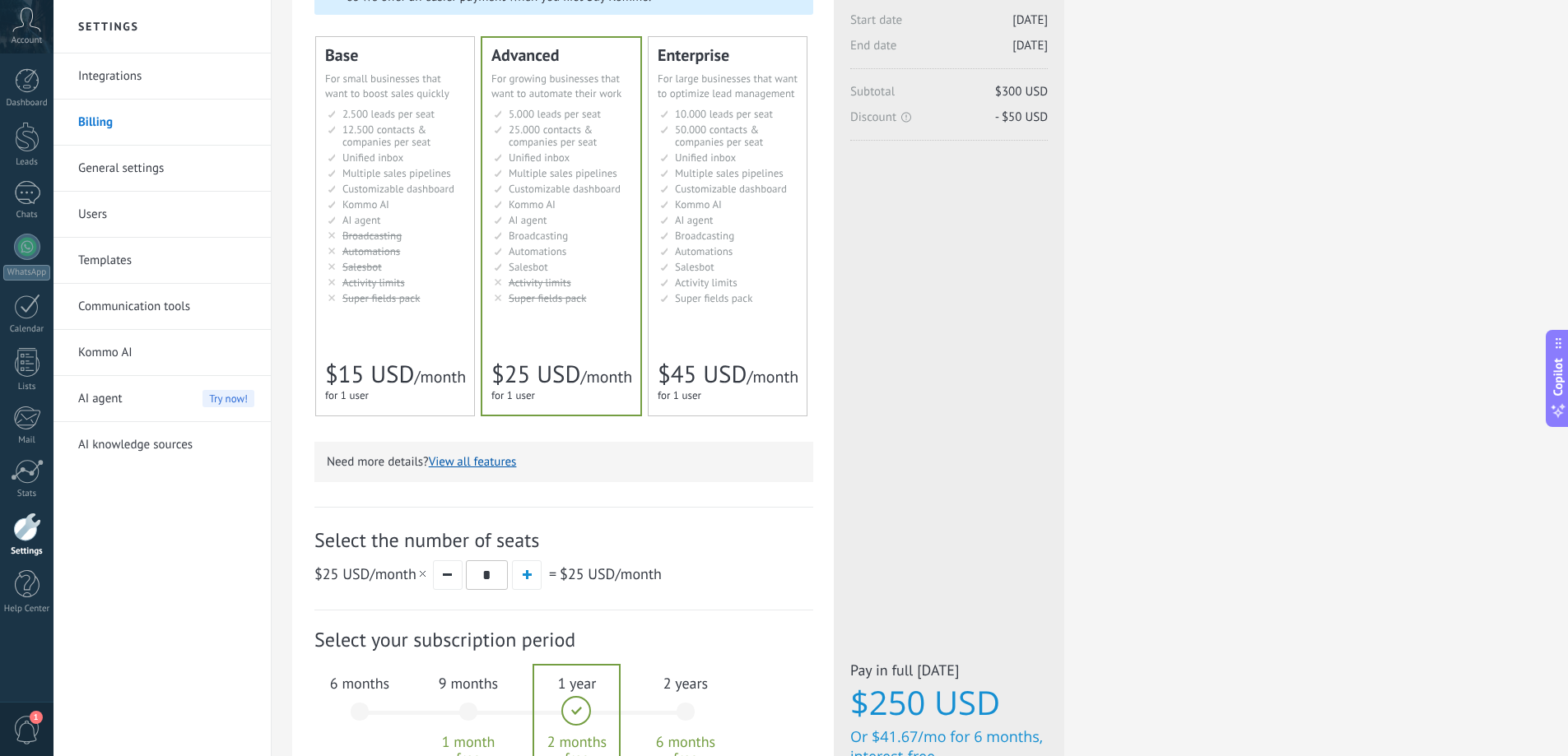
click at [438, 280] on li "Мониторинг активности Activity limits Límites de actividad Activity limits Limi…" at bounding box center [396, 282] width 137 height 12
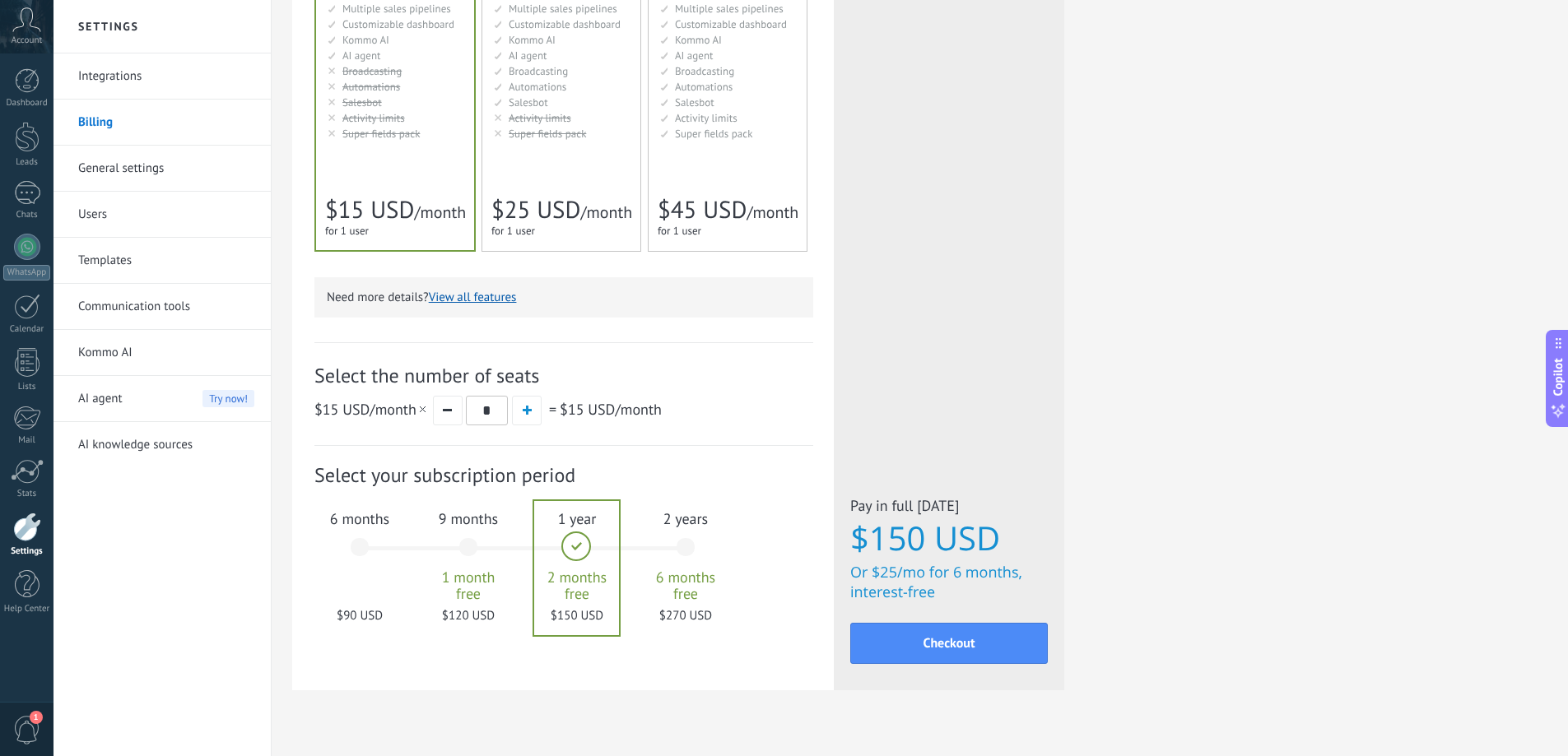
scroll to position [359, 0]
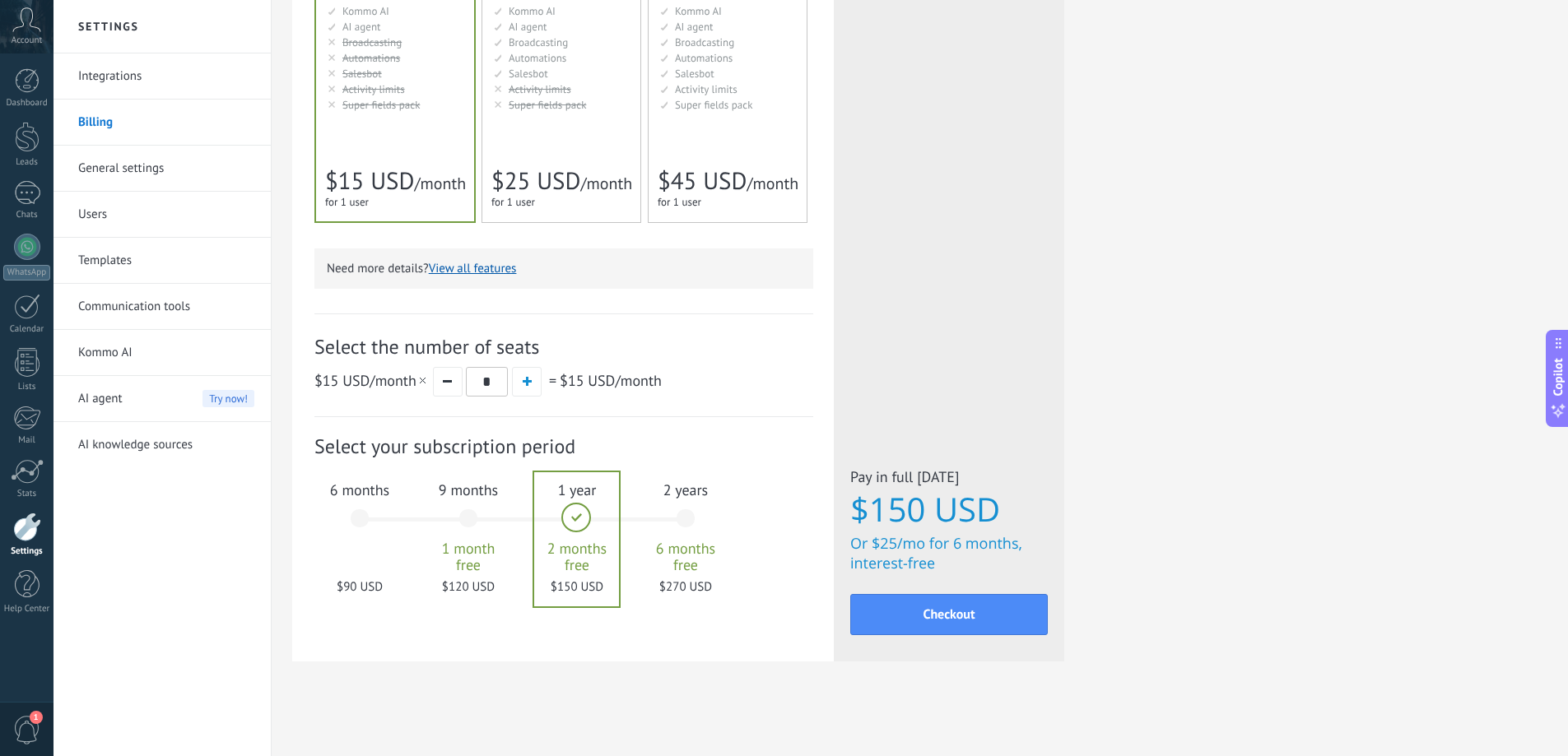
click at [374, 511] on div "6 months $90 USD" at bounding box center [359, 526] width 89 height 116
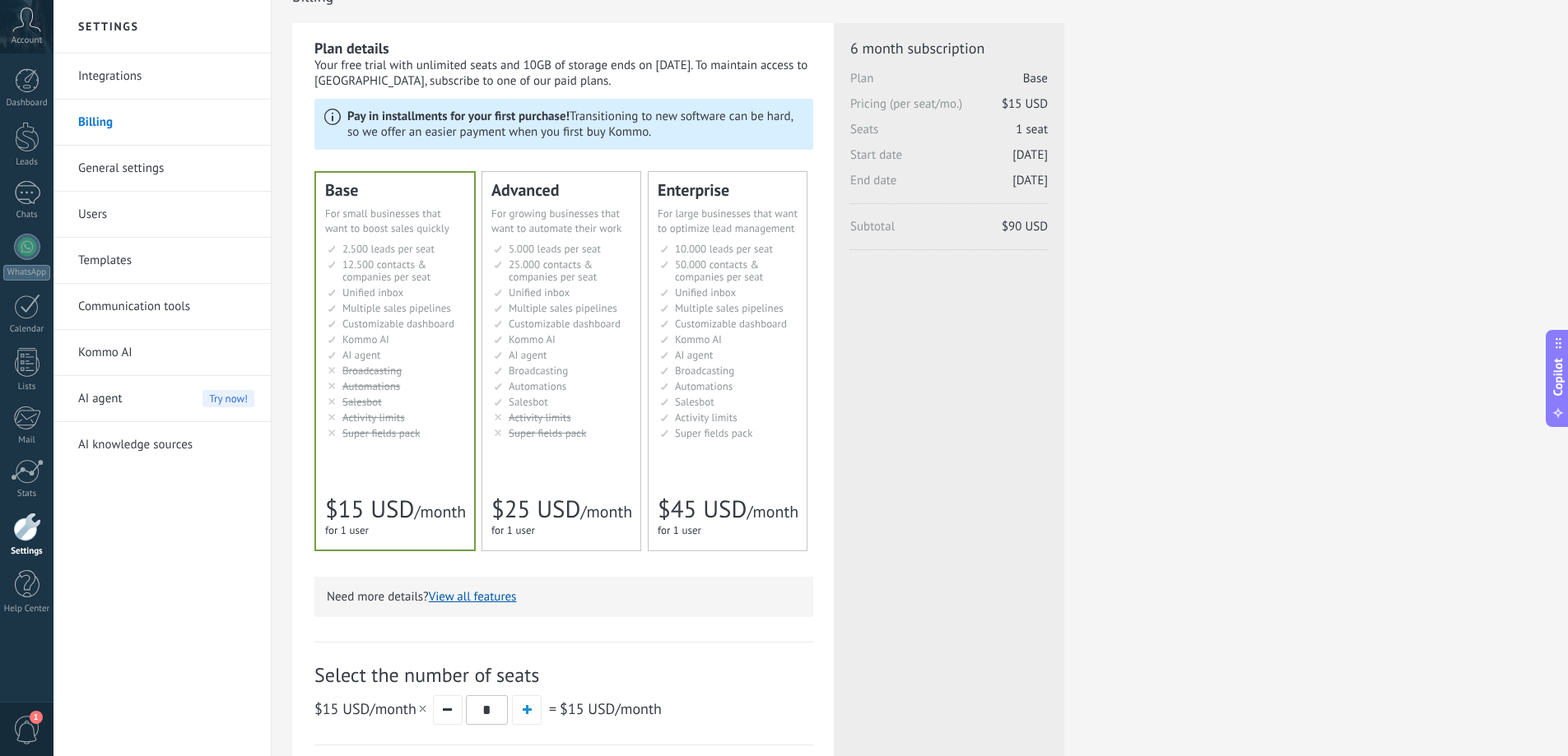
scroll to position [0, 0]
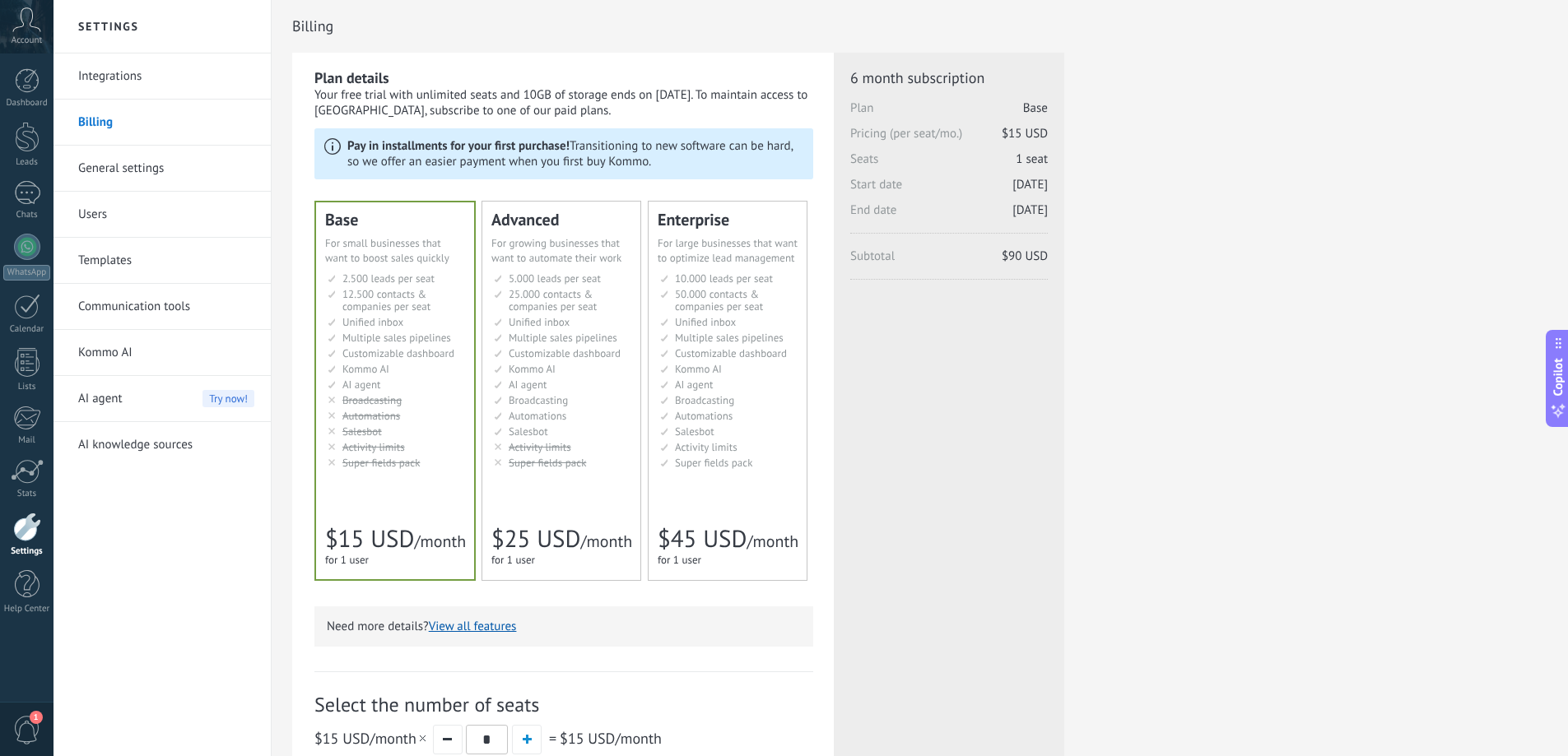
click at [17, 727] on span "1" at bounding box center [27, 730] width 28 height 29
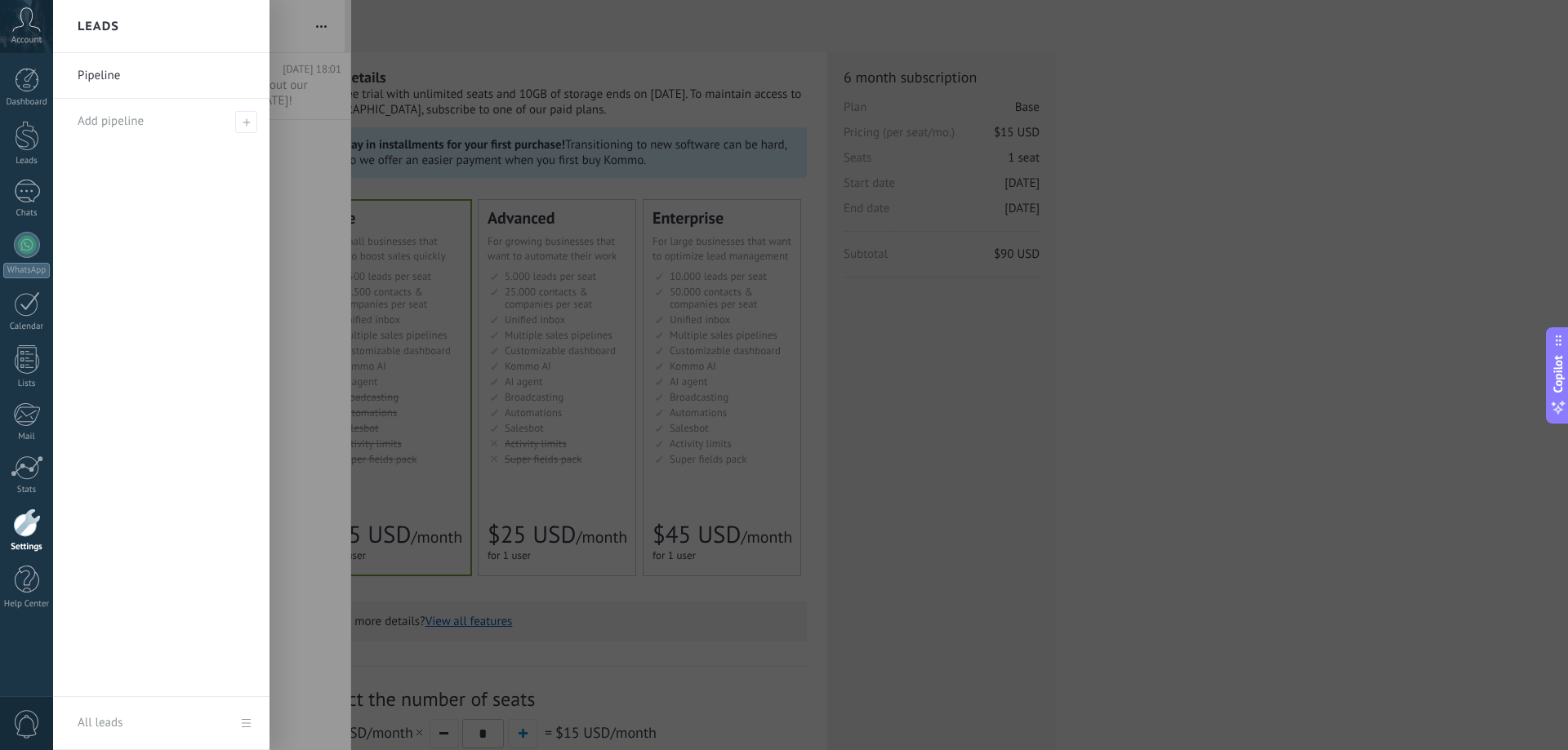
click at [17, 720] on span "0" at bounding box center [27, 724] width 28 height 29
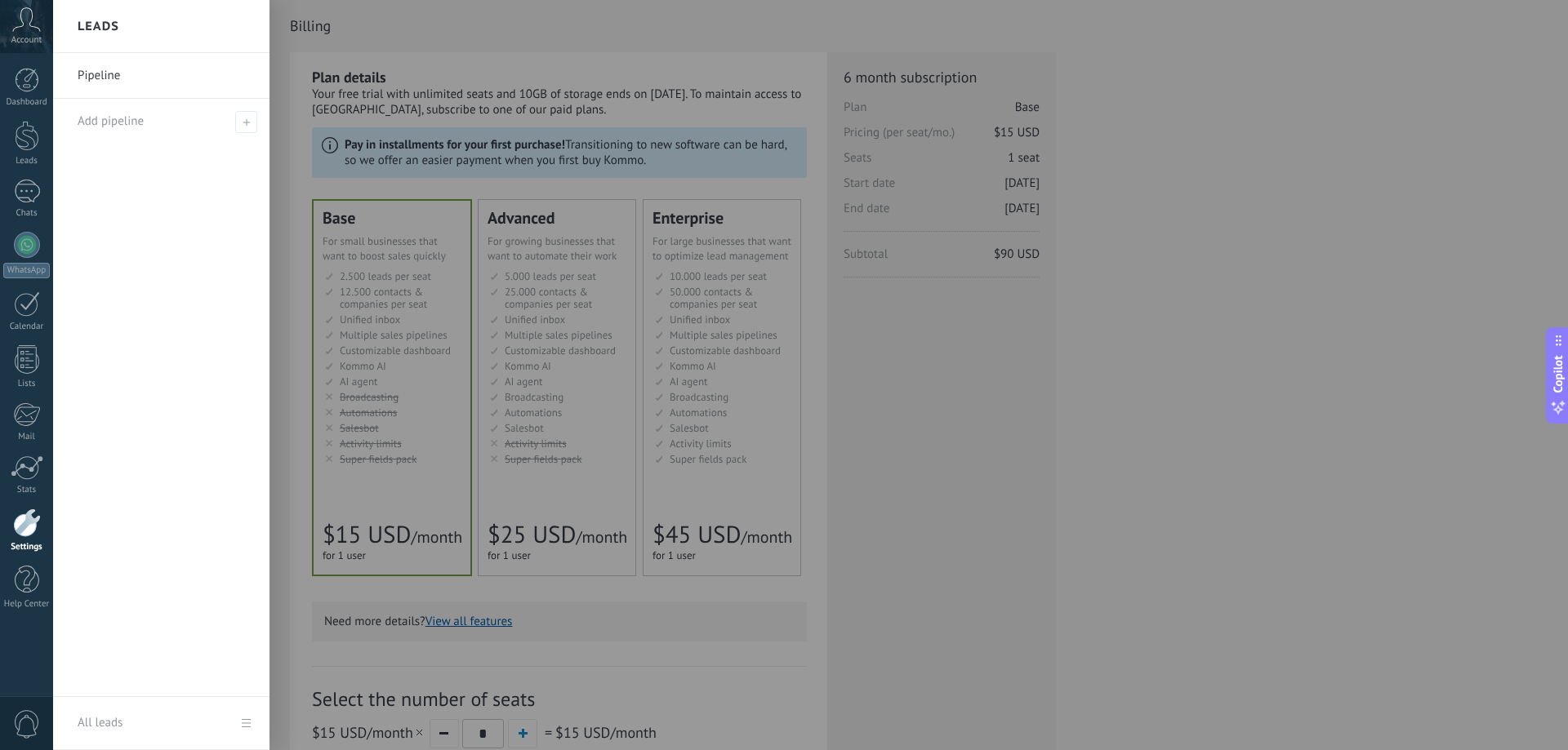
click at [237, 726] on link "All leads" at bounding box center [162, 723] width 217 height 53
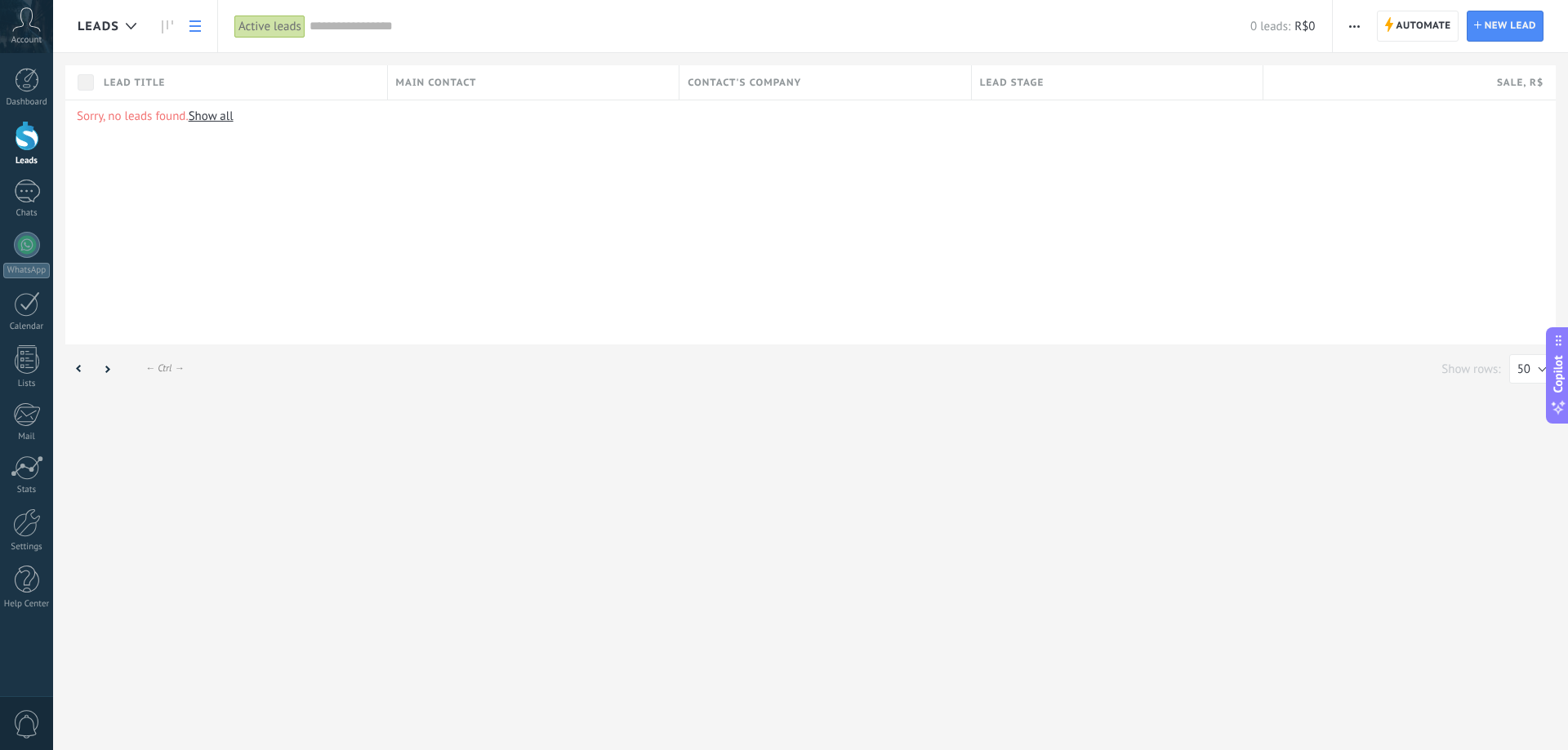
click at [25, 26] on icon at bounding box center [26, 20] width 29 height 25
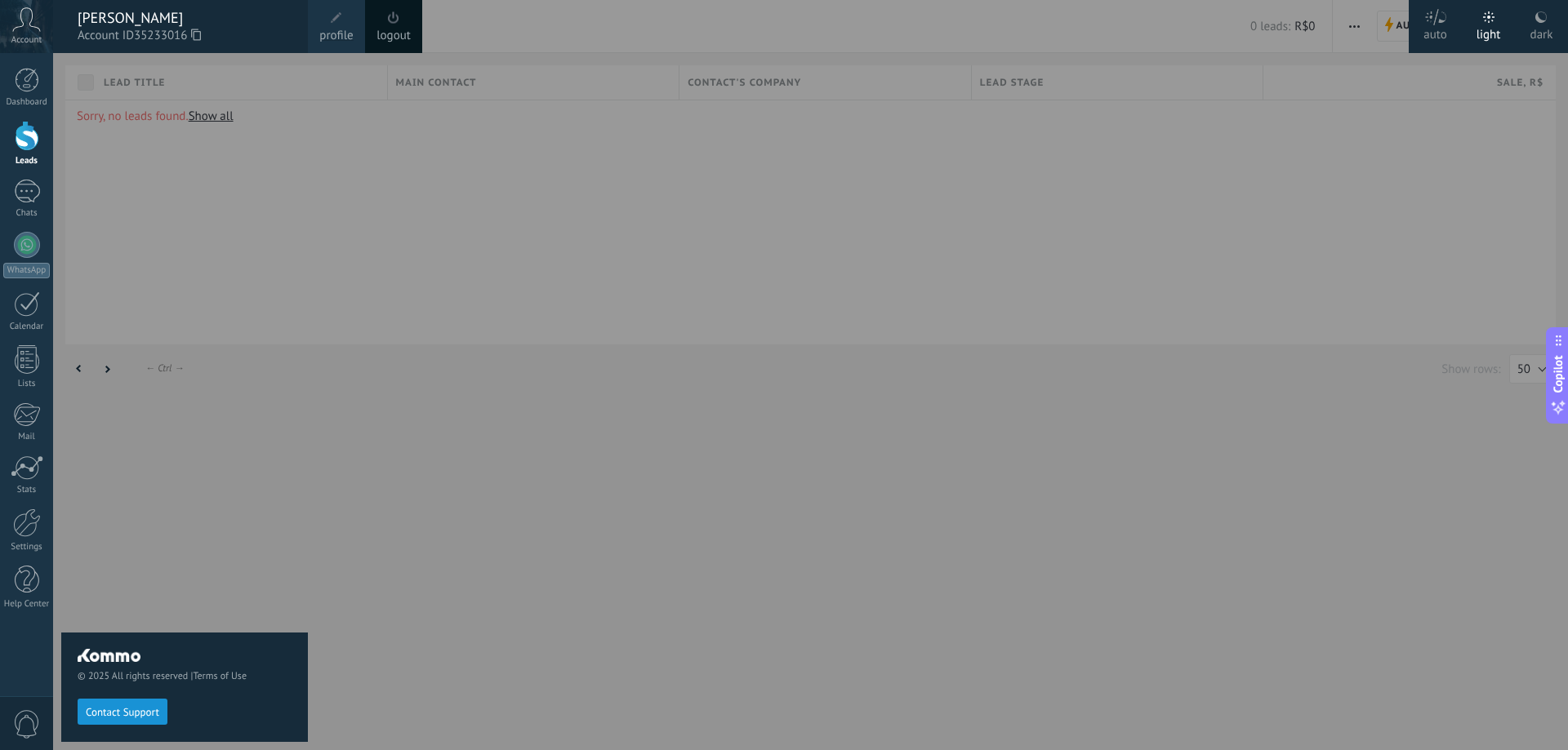
click at [344, 28] on span "profile" at bounding box center [336, 36] width 34 height 18
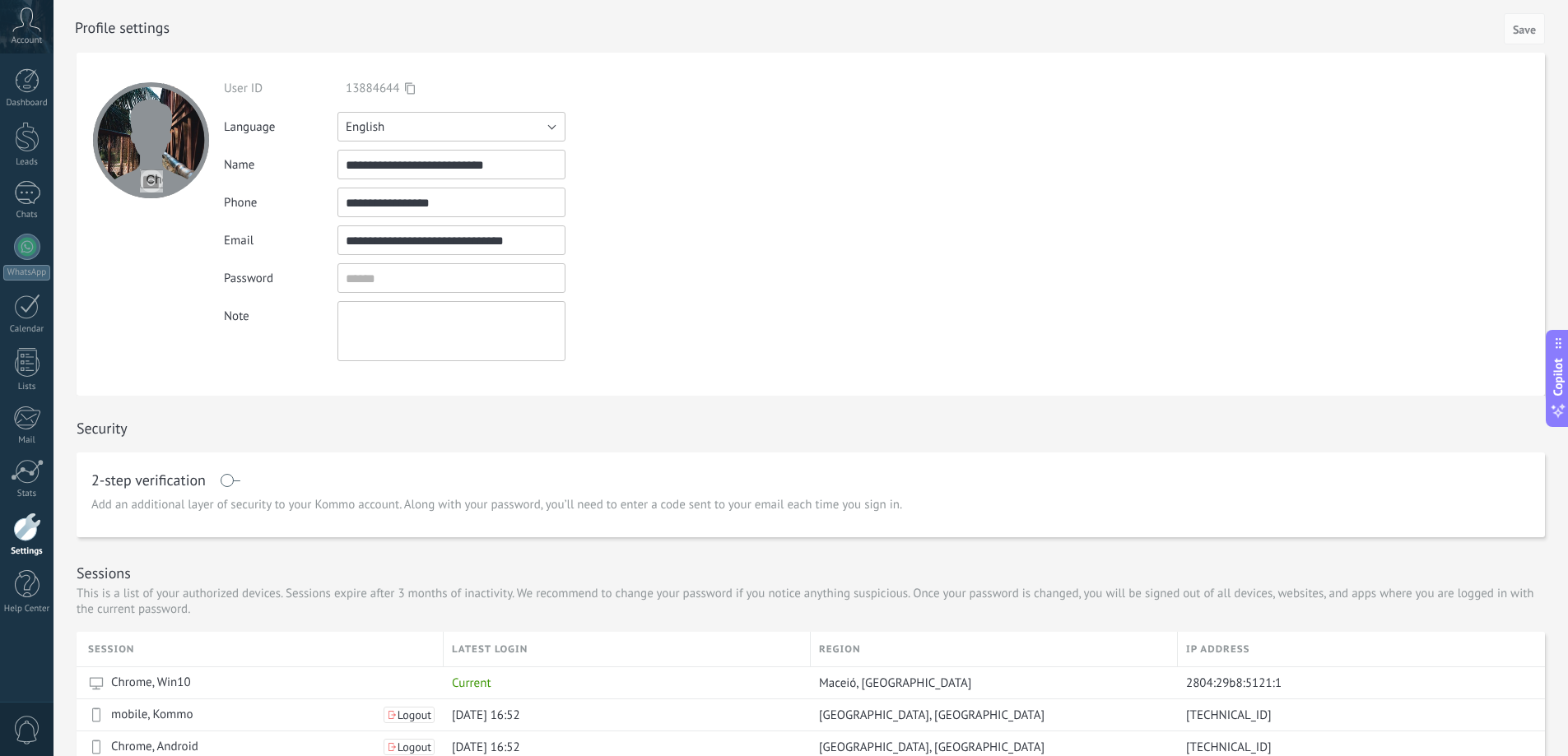
click at [482, 134] on button "English" at bounding box center [452, 127] width 228 height 30
click at [422, 209] on span "Português" at bounding box center [444, 211] width 232 height 16
click at [148, 174] on input "file" at bounding box center [151, 181] width 23 height 23
type input "**********"
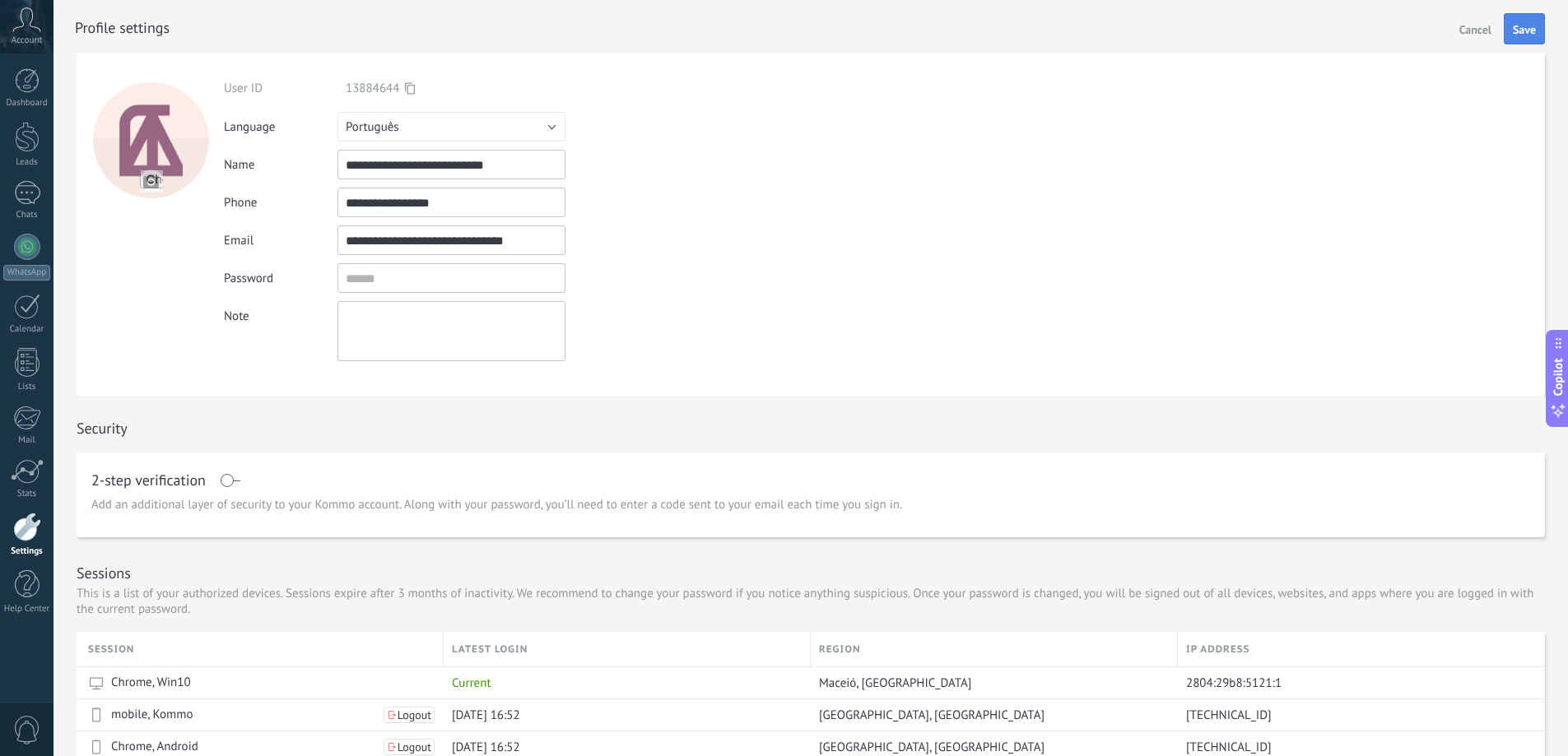
click at [1526, 27] on span "Save" at bounding box center [1524, 30] width 23 height 12
